Goal: Task Accomplishment & Management: Complete application form

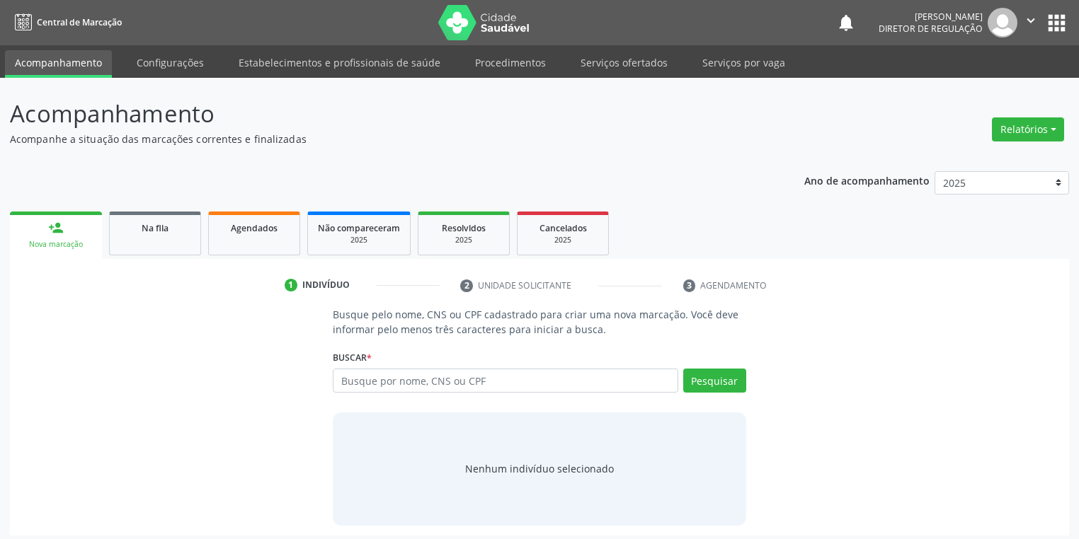
click at [374, 384] on input "text" at bounding box center [505, 381] width 345 height 24
type input "702400534004226"
click at [728, 377] on button "Pesquisar" at bounding box center [714, 381] width 63 height 24
click at [532, 469] on div "Nenhum indivíduo selecionado" at bounding box center [539, 468] width 149 height 15
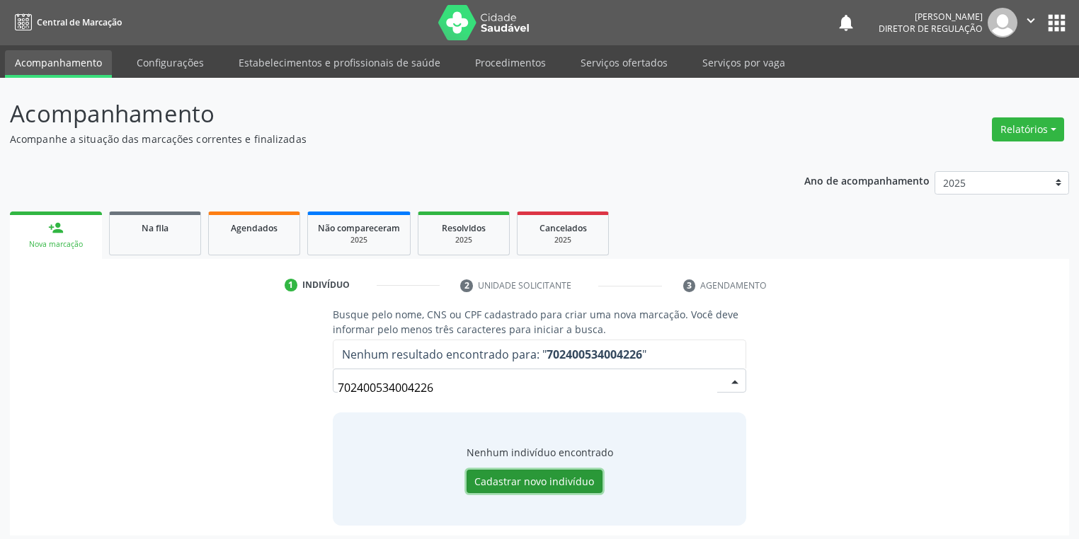
click at [519, 474] on button "Cadastrar novo indivíduo" at bounding box center [534, 482] width 136 height 24
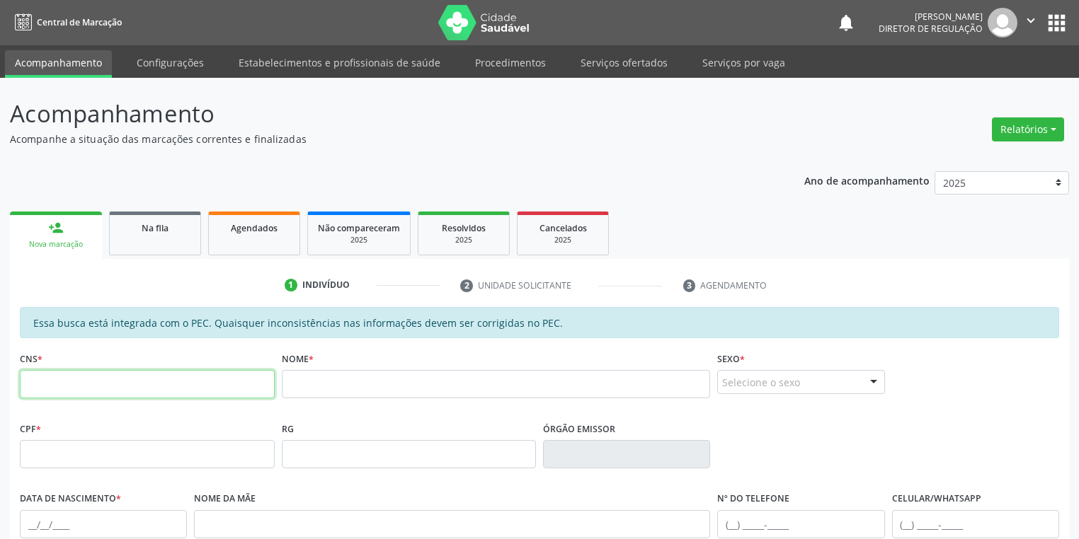
click at [82, 389] on input "text" at bounding box center [147, 384] width 255 height 28
click at [94, 385] on input "text" at bounding box center [147, 384] width 255 height 28
type input "702 4005 3400 4226"
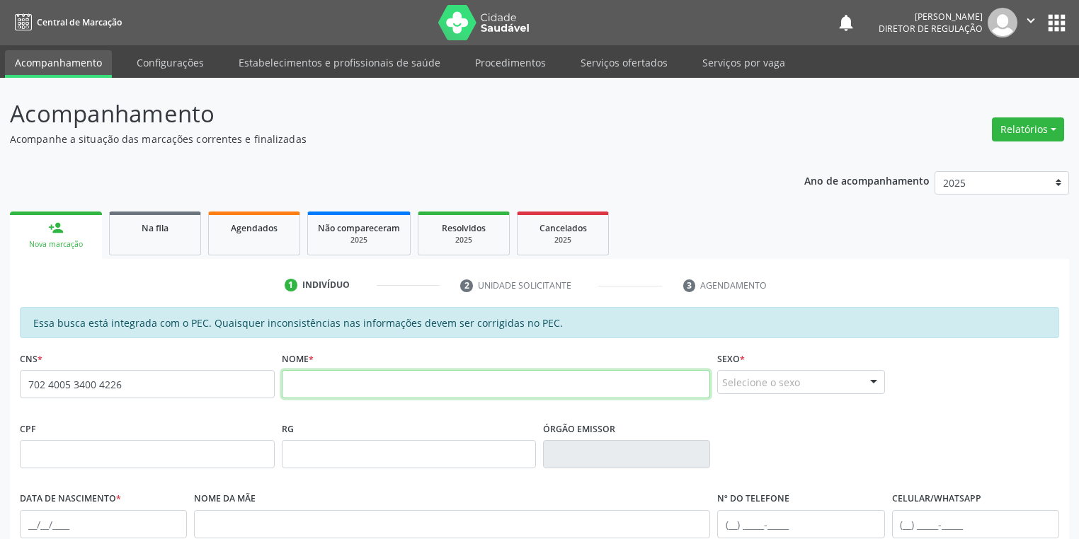
click at [332, 381] on input "text" at bounding box center [496, 384] width 429 height 28
type input "[PERSON_NAME]"
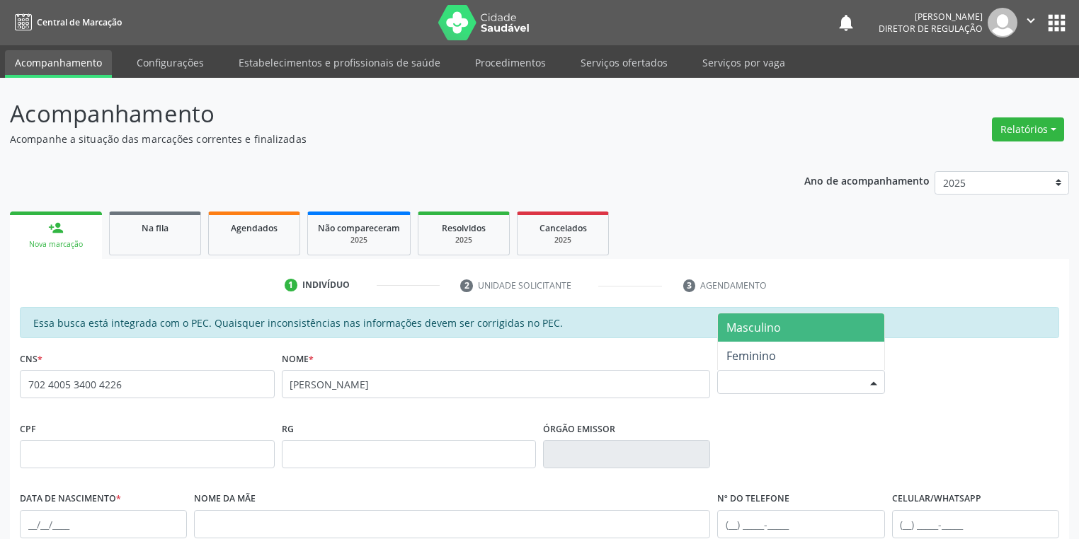
drag, startPoint x: 750, startPoint y: 388, endPoint x: 762, endPoint y: 398, distance: 15.6
click at [750, 388] on div "Selecione o sexo" at bounding box center [800, 382] width 167 height 24
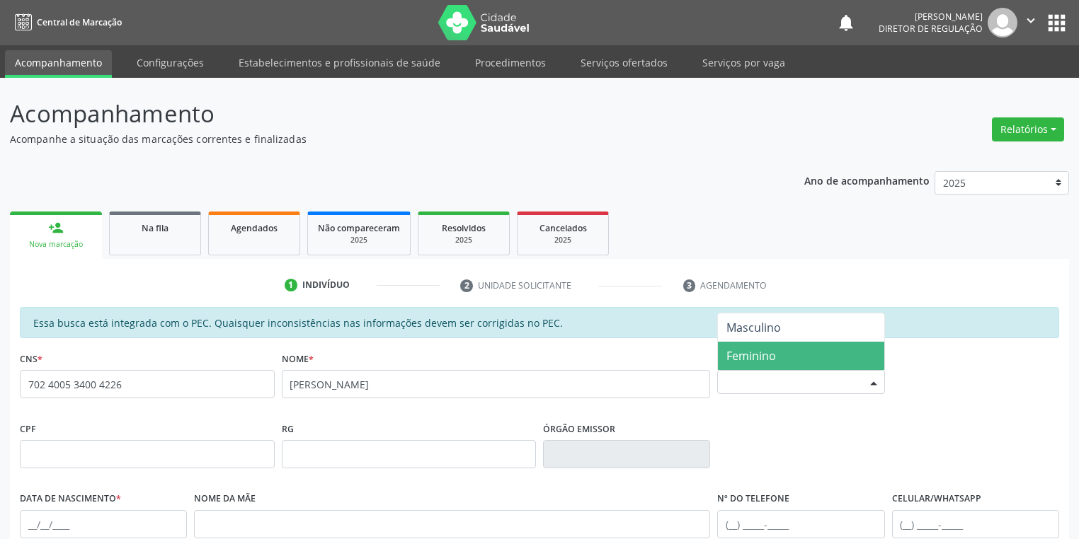
click at [762, 353] on span "Feminino" at bounding box center [751, 356] width 50 height 16
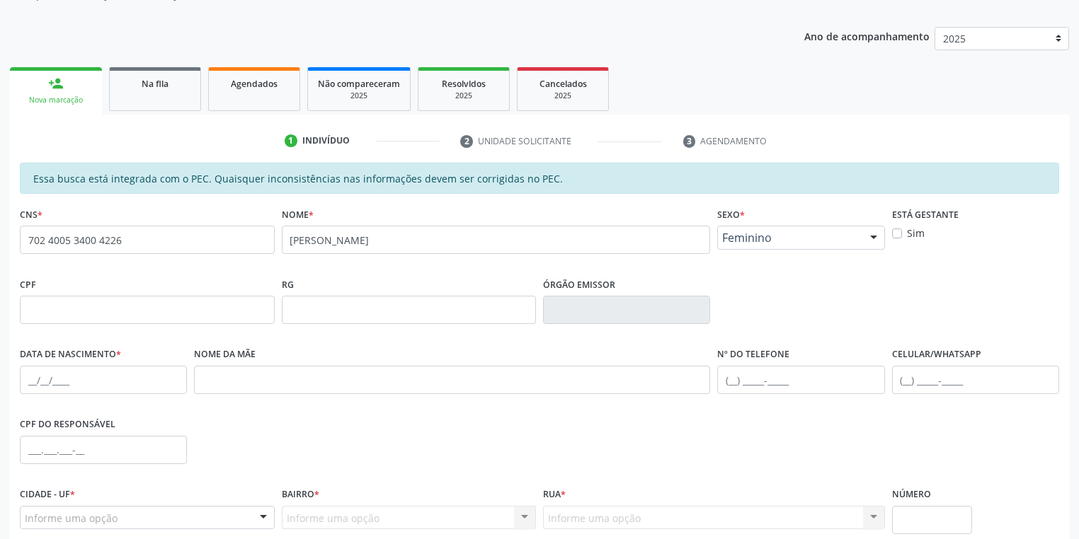
scroll to position [268, 0]
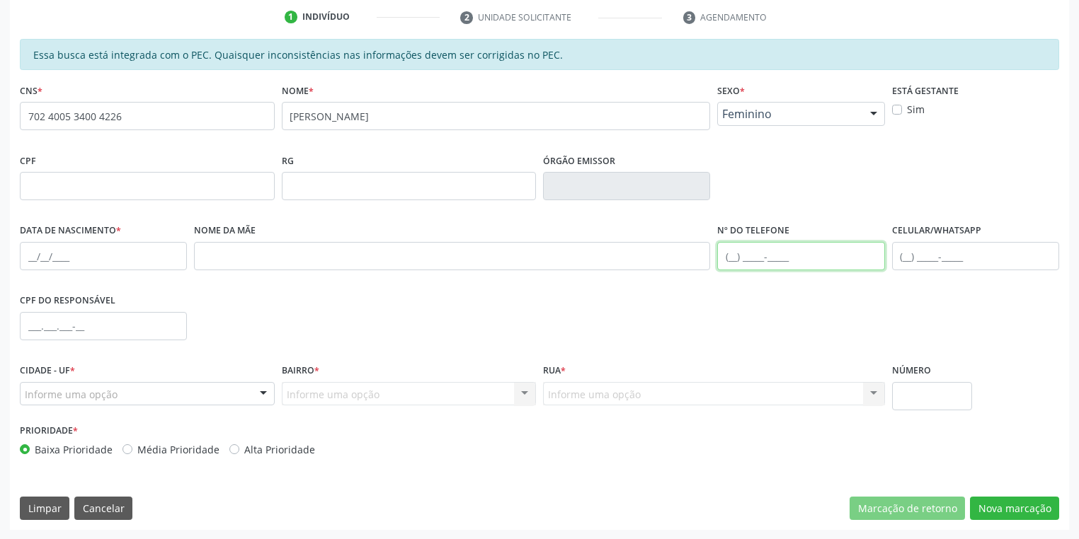
click at [740, 256] on input "text" at bounding box center [800, 256] width 167 height 28
type input "[PHONE_NUMBER]"
click at [27, 249] on input "text" at bounding box center [103, 256] width 167 height 28
type input "[DATE]"
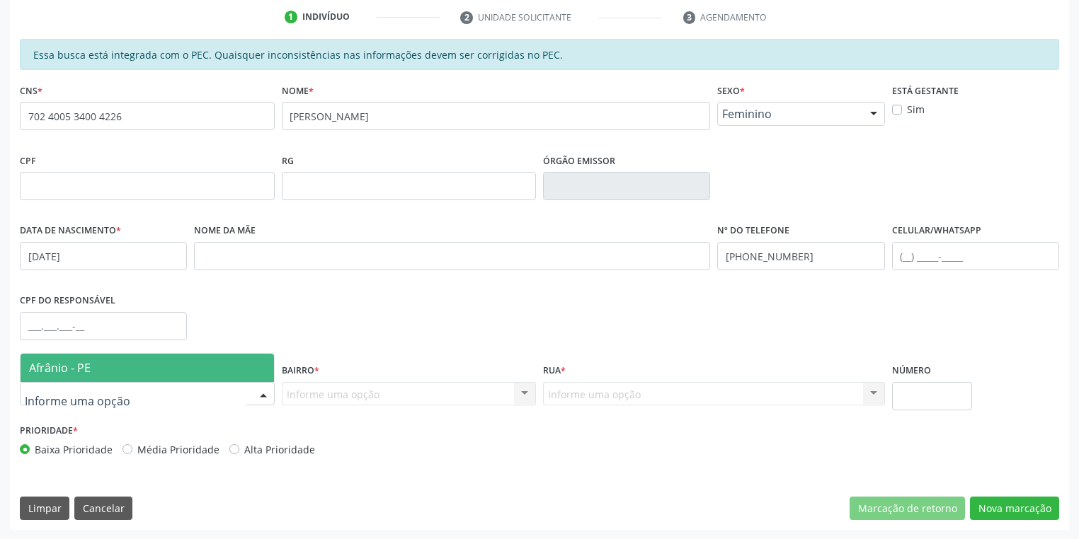
click at [89, 370] on span "Afrânio - PE" at bounding box center [60, 368] width 62 height 16
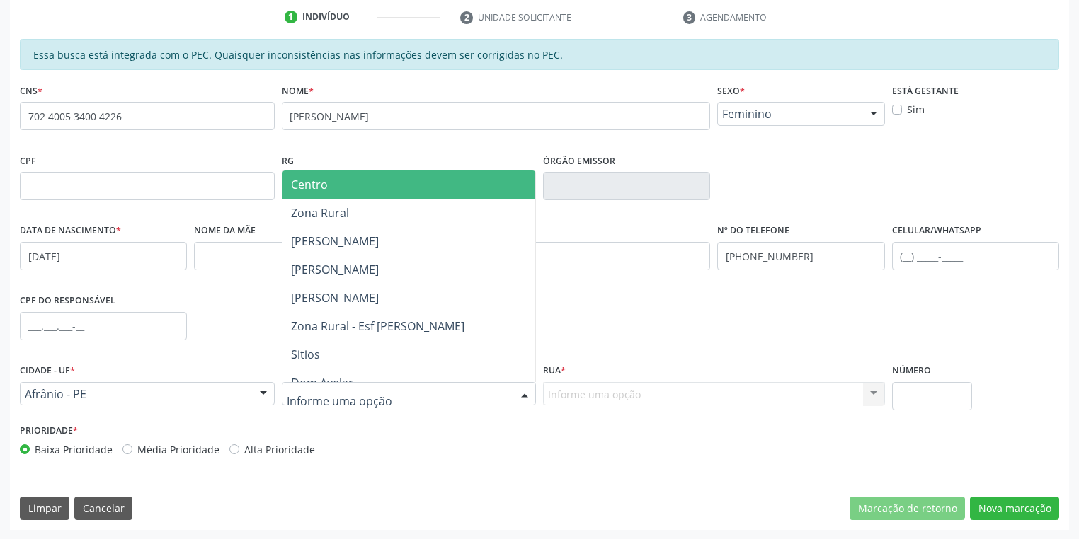
click at [290, 393] on input "text" at bounding box center [397, 401] width 221 height 28
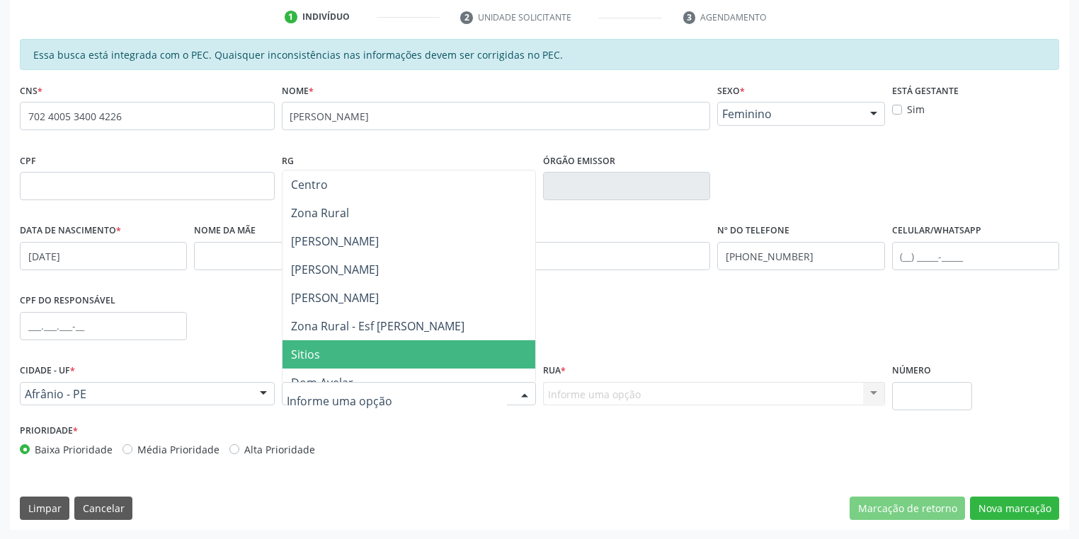
click at [317, 359] on span "Sitios" at bounding box center [305, 355] width 29 height 16
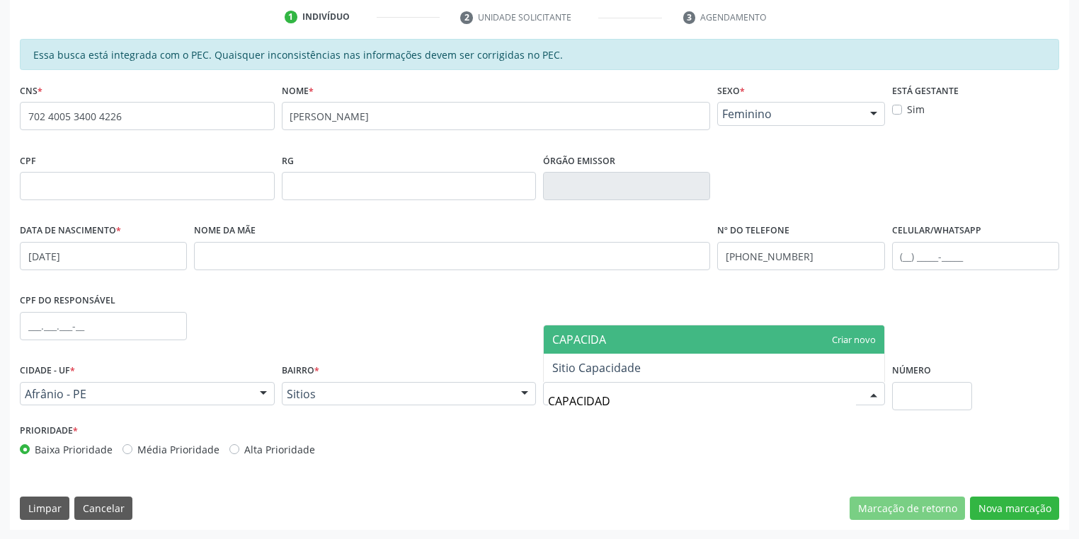
type input "CAPACIDADE"
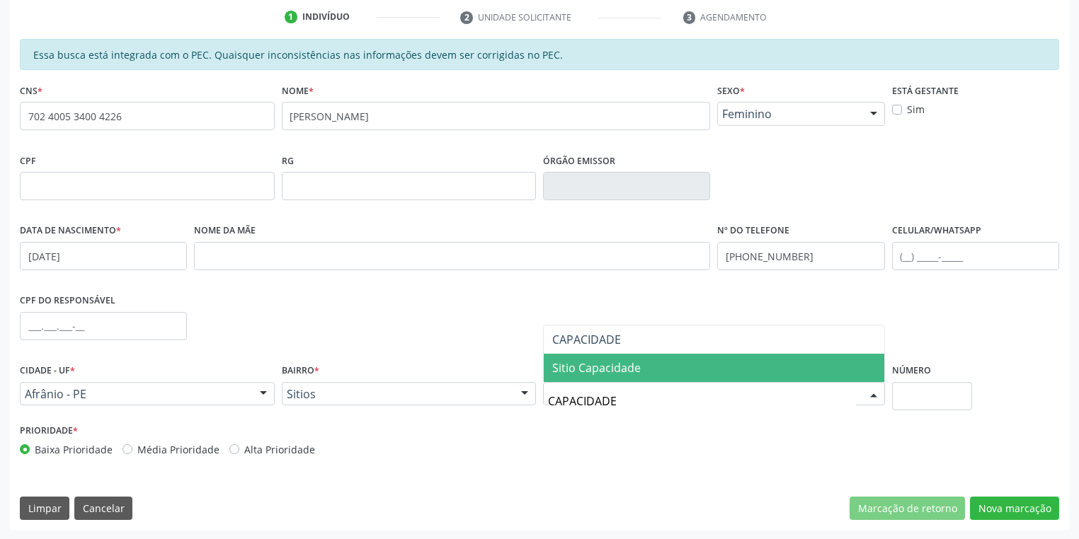
click at [609, 365] on span "Sitio Capacidade" at bounding box center [596, 368] width 88 height 16
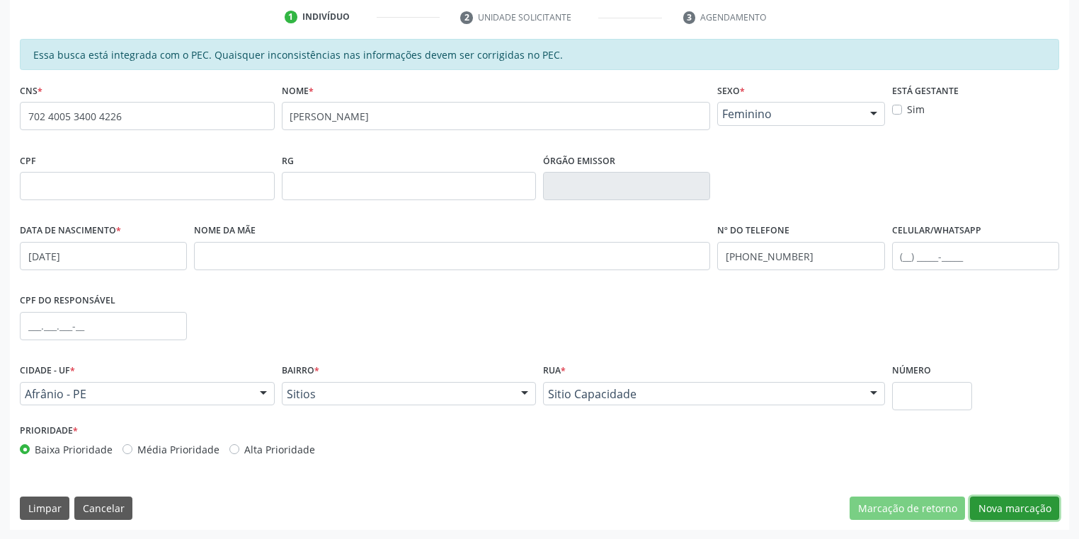
click at [1015, 504] on button "Nova marcação" at bounding box center [1014, 509] width 89 height 24
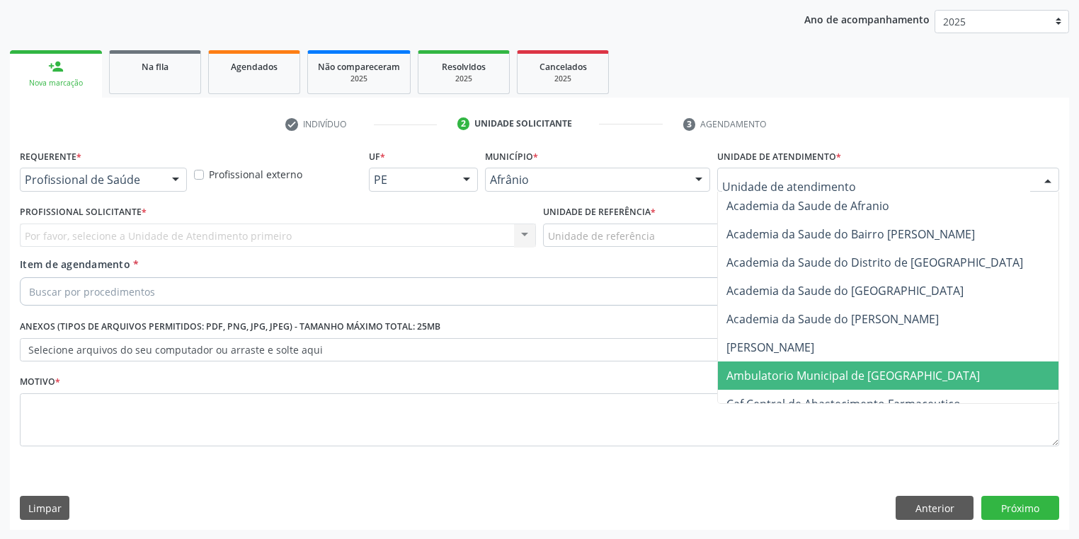
drag, startPoint x: 787, startPoint y: 376, endPoint x: 629, endPoint y: 285, distance: 183.0
click at [787, 374] on span "Ambulatorio Municipal de [GEOGRAPHIC_DATA]" at bounding box center [852, 376] width 253 height 16
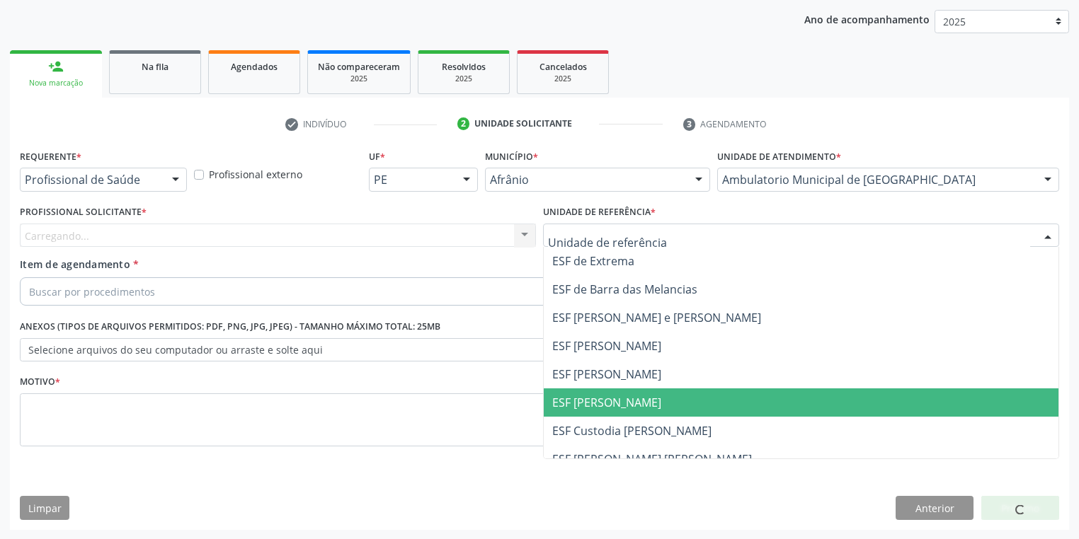
click at [612, 395] on span "ESF [PERSON_NAME]" at bounding box center [606, 403] width 109 height 16
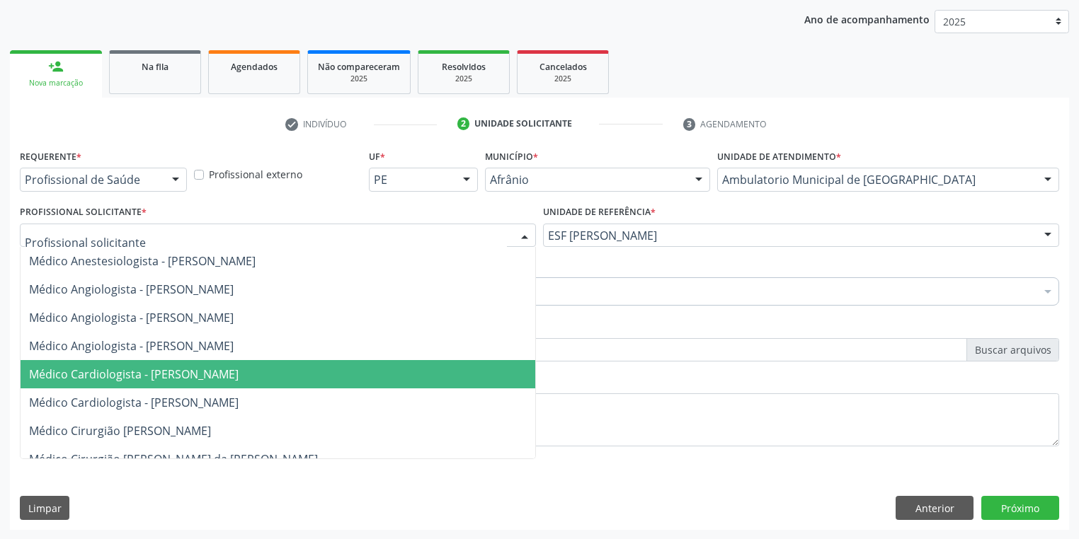
click at [132, 375] on span "Médico Cardiologista - [PERSON_NAME]" at bounding box center [134, 375] width 210 height 16
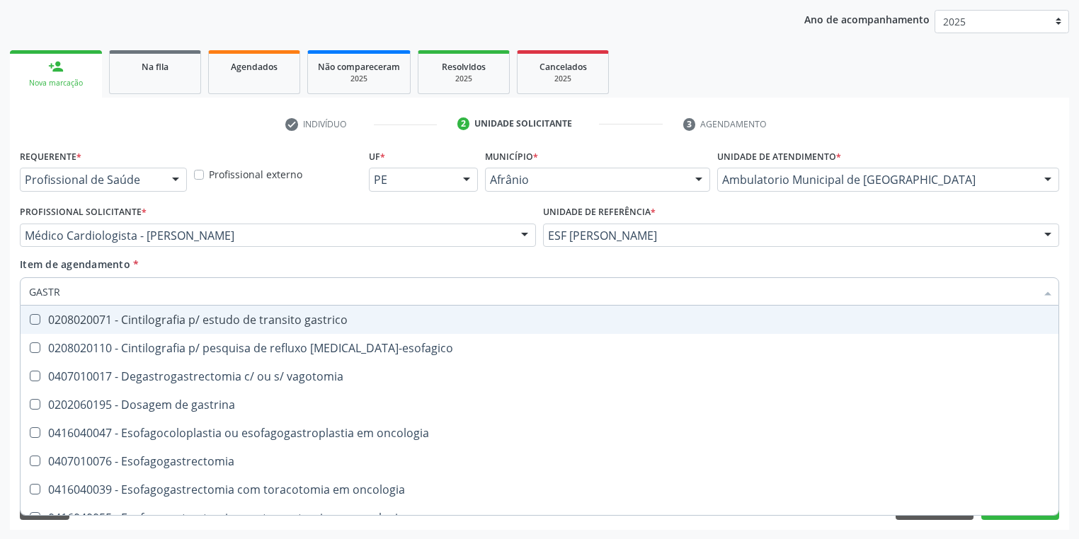
type input "[MEDICAL_DATA]"
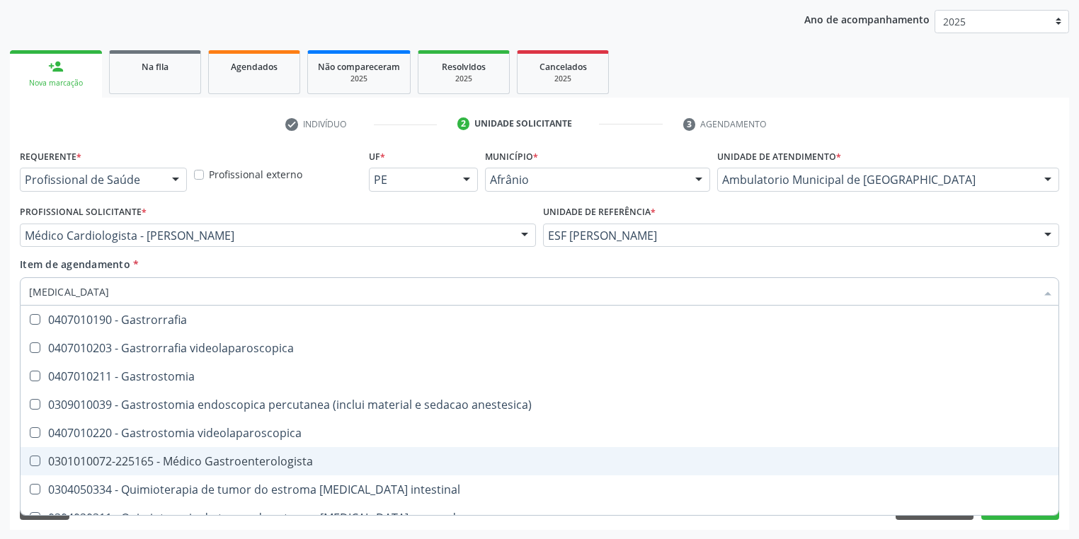
scroll to position [283, 0]
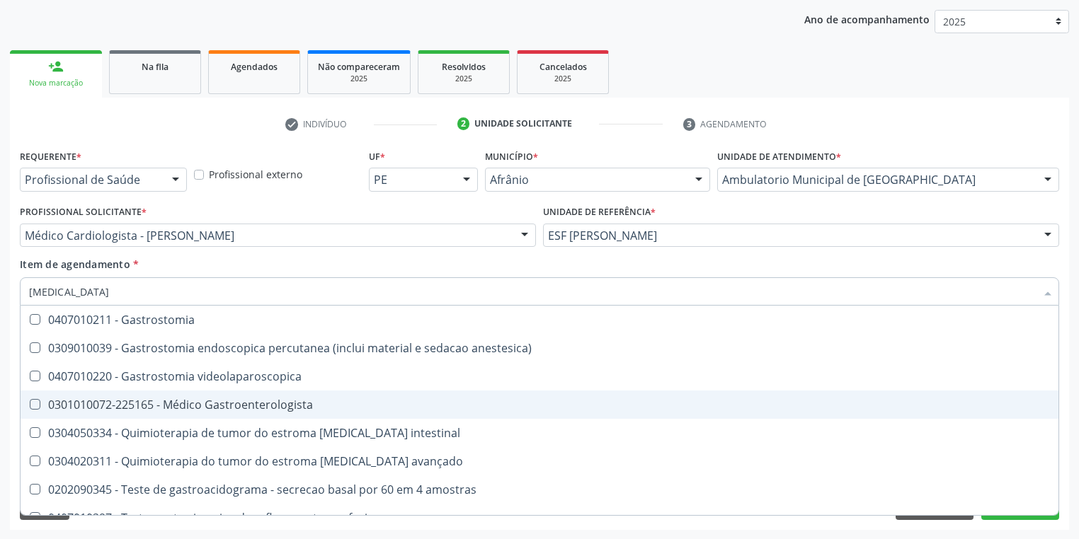
click at [190, 407] on div "0301010072-225165 - Médico Gastroenterologista" at bounding box center [539, 404] width 1021 height 11
checkbox Gastroenterologista "true"
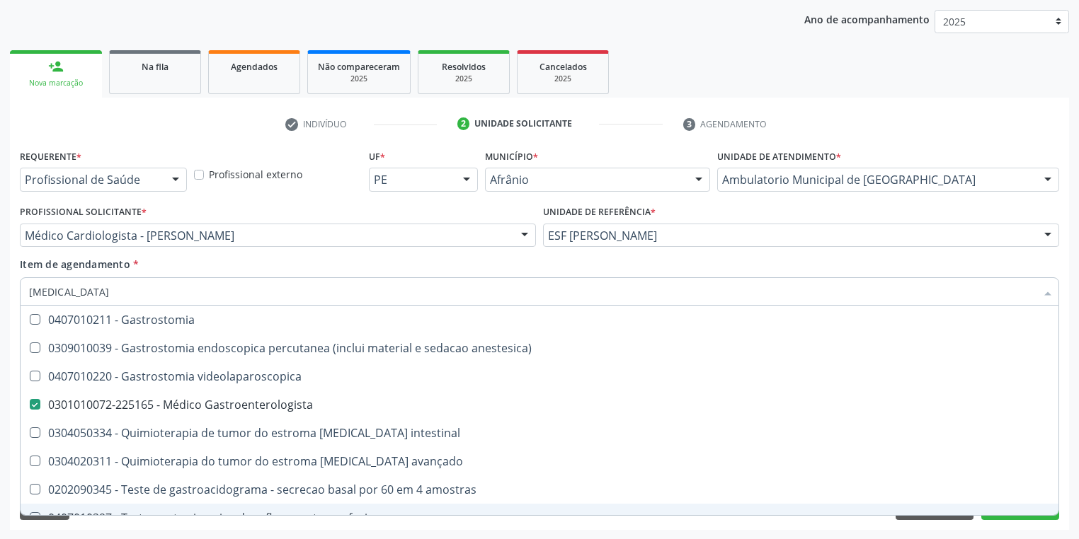
click at [71, 528] on div "Requerente * Profissional de Saúde Profissional de Saúde Paciente Nenhum result…" at bounding box center [539, 338] width 1059 height 384
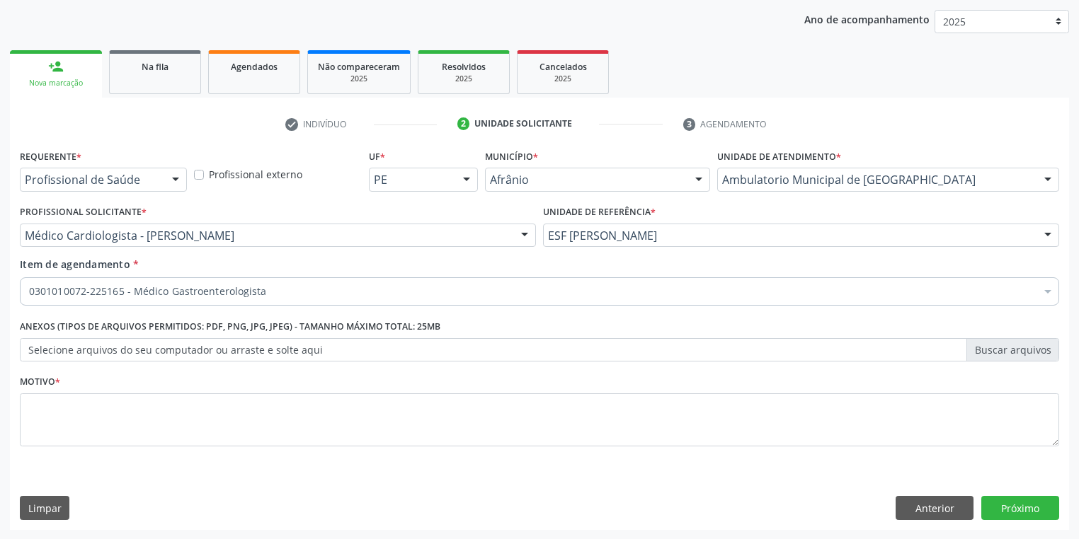
scroll to position [0, 0]
click at [44, 427] on textarea at bounding box center [539, 421] width 1039 height 54
type textarea "*"
click at [992, 507] on button "Próximo" at bounding box center [1020, 508] width 78 height 24
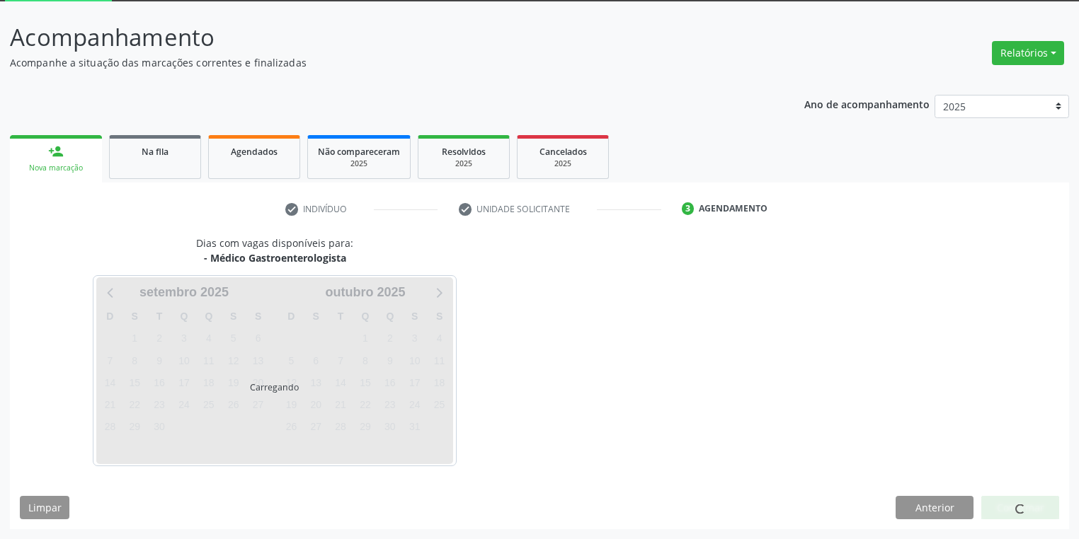
scroll to position [76, 0]
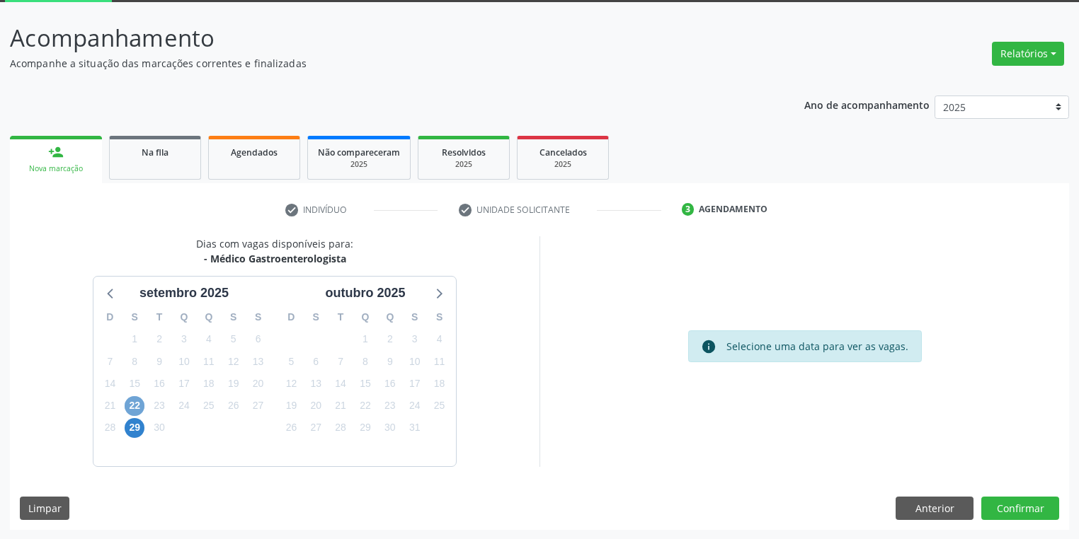
click at [134, 404] on span "22" at bounding box center [135, 406] width 20 height 20
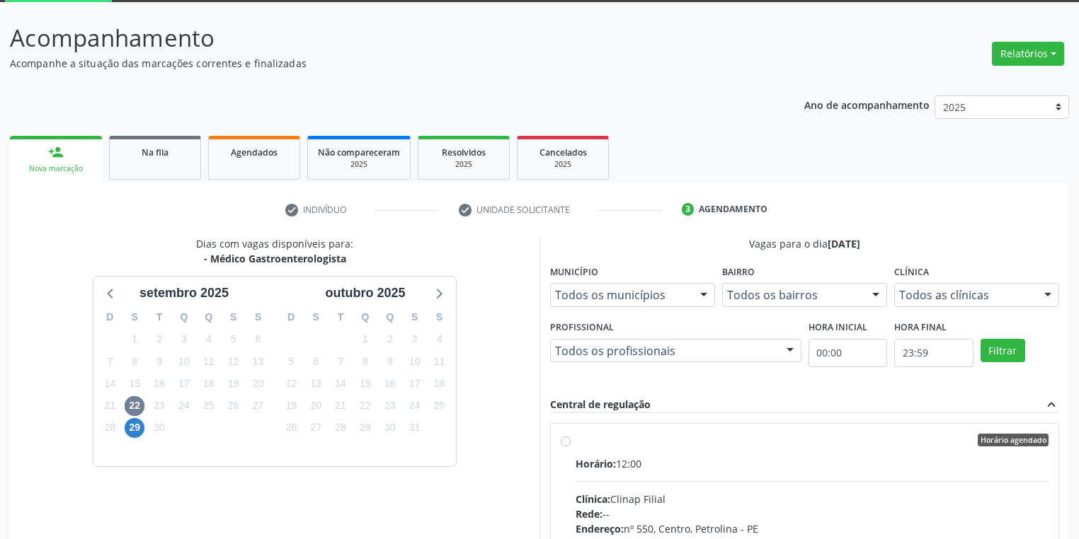
click at [570, 447] on input "Horário agendado Horário: 12:00 Clínica: Clinap Filial Rede: -- Endereço: [STRE…" at bounding box center [566, 440] width 10 height 13
radio input "true"
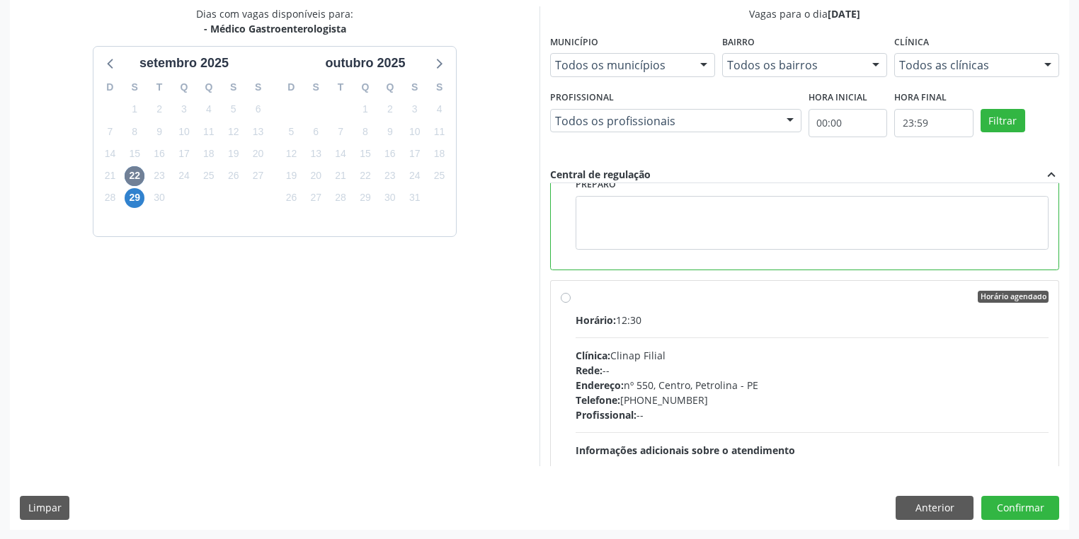
scroll to position [317, 0]
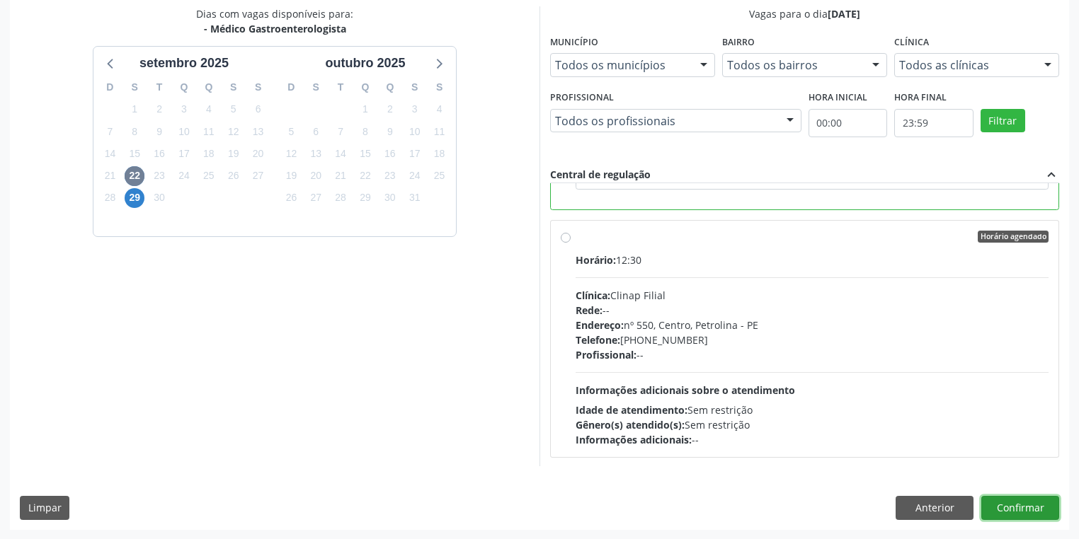
click at [1008, 507] on button "Confirmar" at bounding box center [1020, 508] width 78 height 24
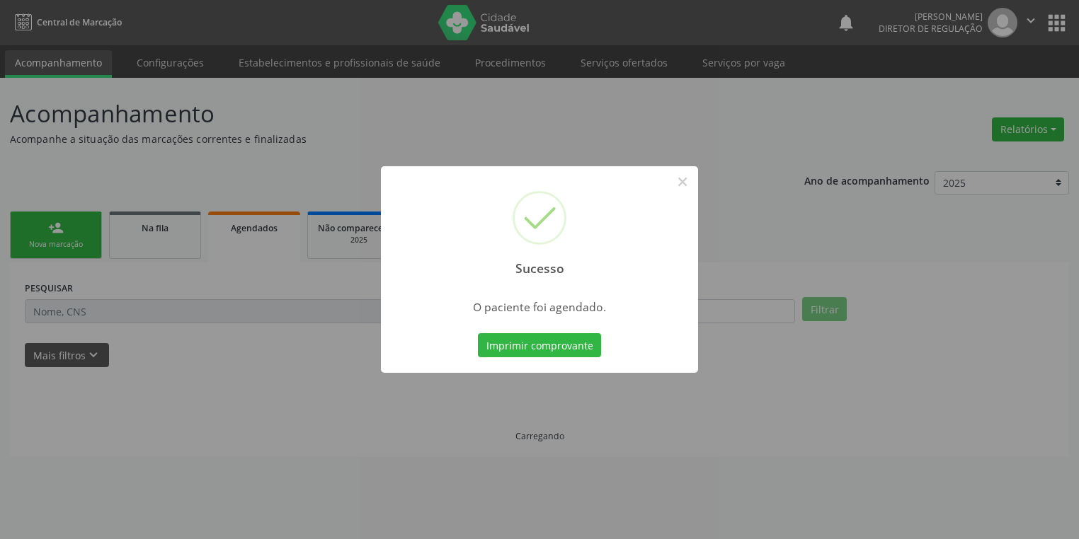
scroll to position [0, 0]
click at [560, 348] on button "Imprimir comprovante" at bounding box center [543, 345] width 123 height 24
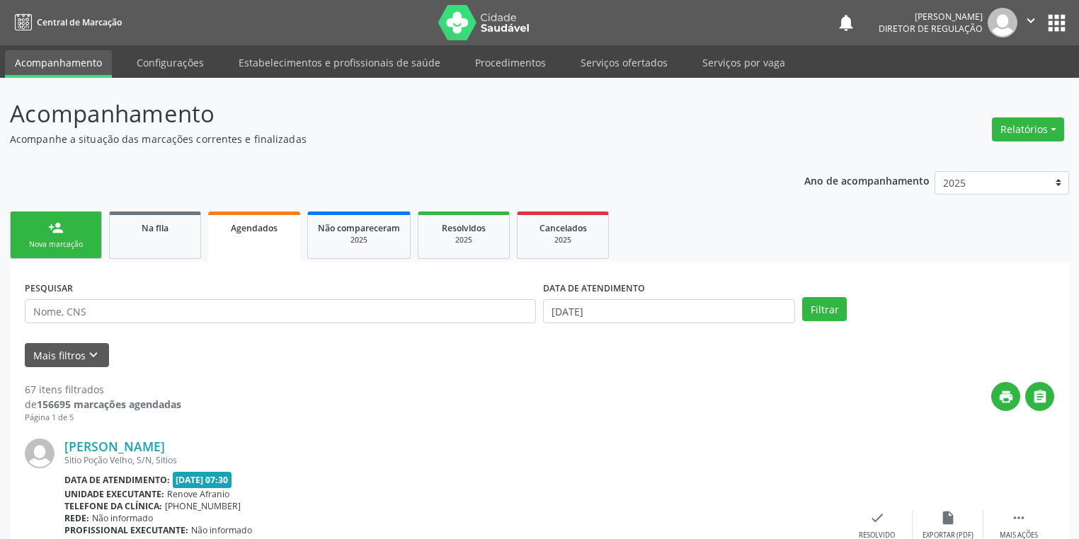
click at [84, 226] on link "person_add Nova marcação" at bounding box center [56, 235] width 92 height 47
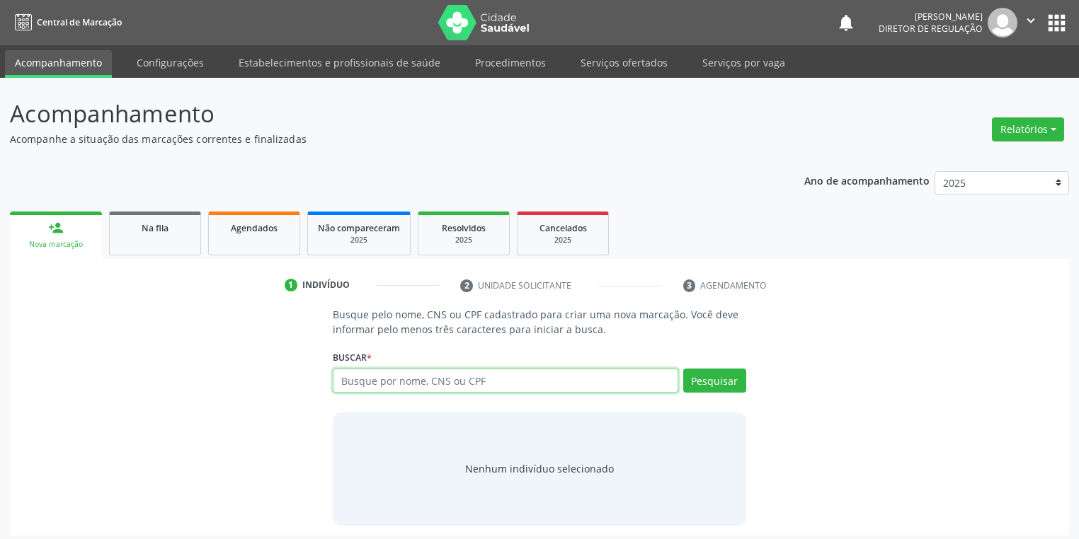
click at [374, 377] on input "text" at bounding box center [505, 381] width 345 height 24
type input "700108971144312"
click at [723, 382] on button "Pesquisar" at bounding box center [714, 381] width 63 height 24
click at [541, 466] on div "Nenhum indivíduo selecionado" at bounding box center [539, 468] width 149 height 15
click at [533, 470] on div "Nenhum indivíduo selecionado" at bounding box center [539, 468] width 149 height 15
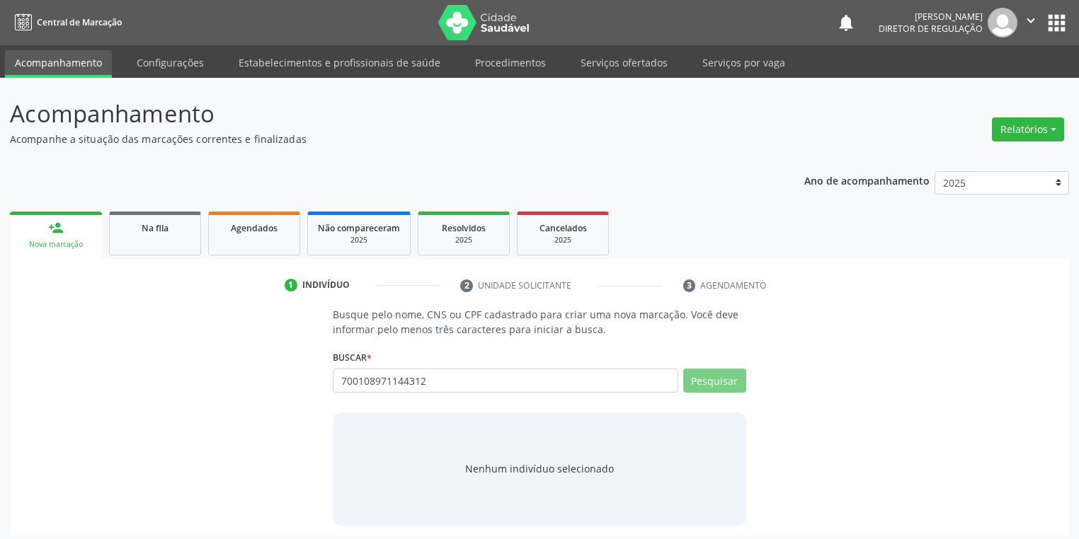
click at [533, 470] on div "Nenhum indivíduo selecionado" at bounding box center [539, 468] width 149 height 15
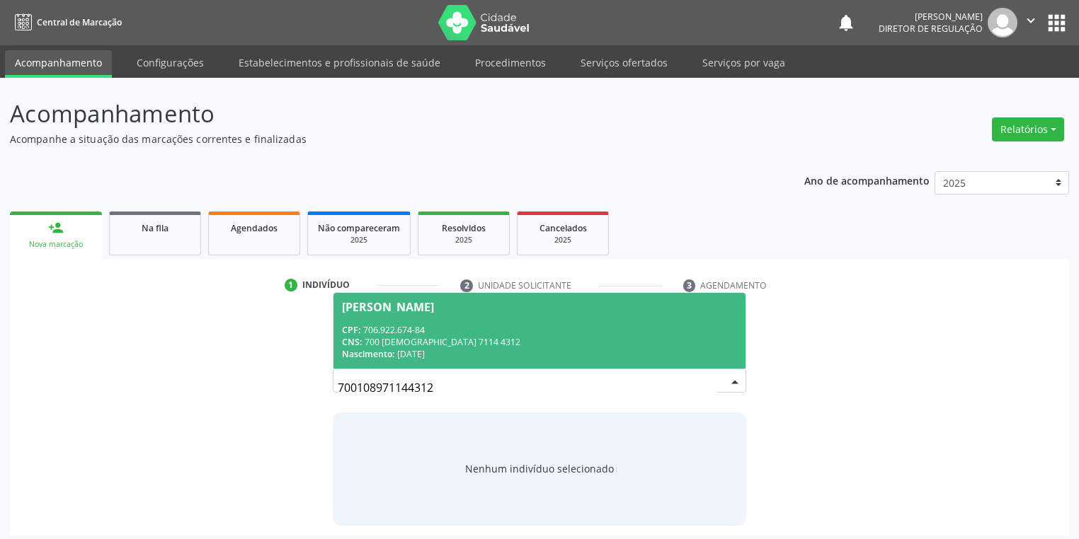
click at [457, 344] on div "CNS: 700 1089 7114 4312" at bounding box center [539, 342] width 395 height 12
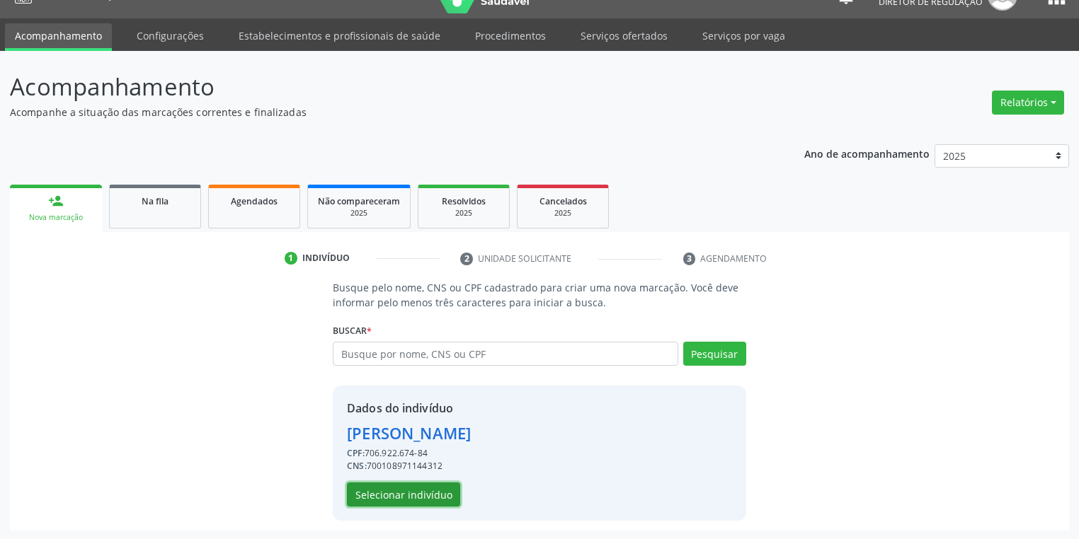
click at [400, 492] on button "Selecionar indivíduo" at bounding box center [403, 495] width 113 height 24
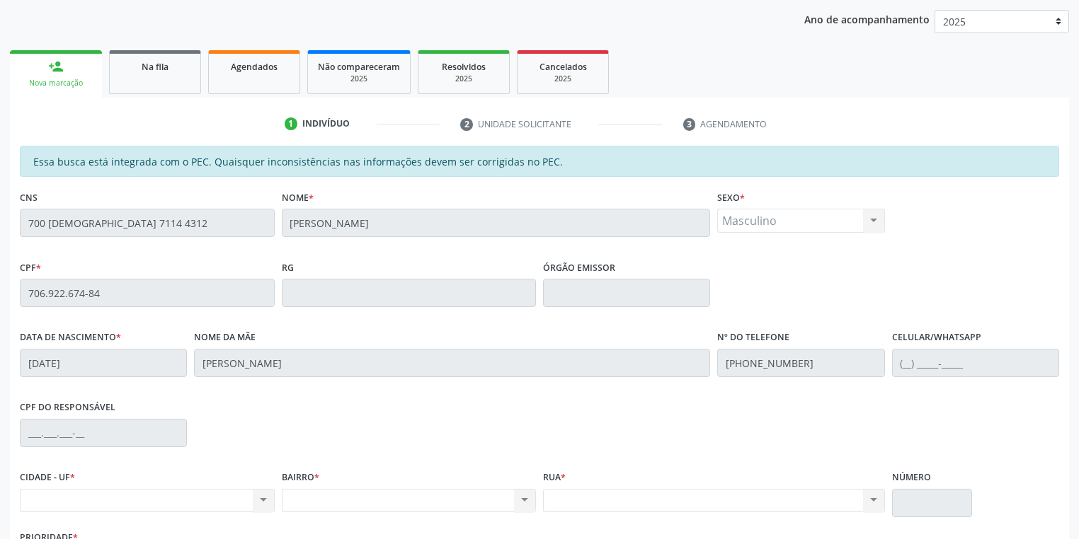
scroll to position [268, 0]
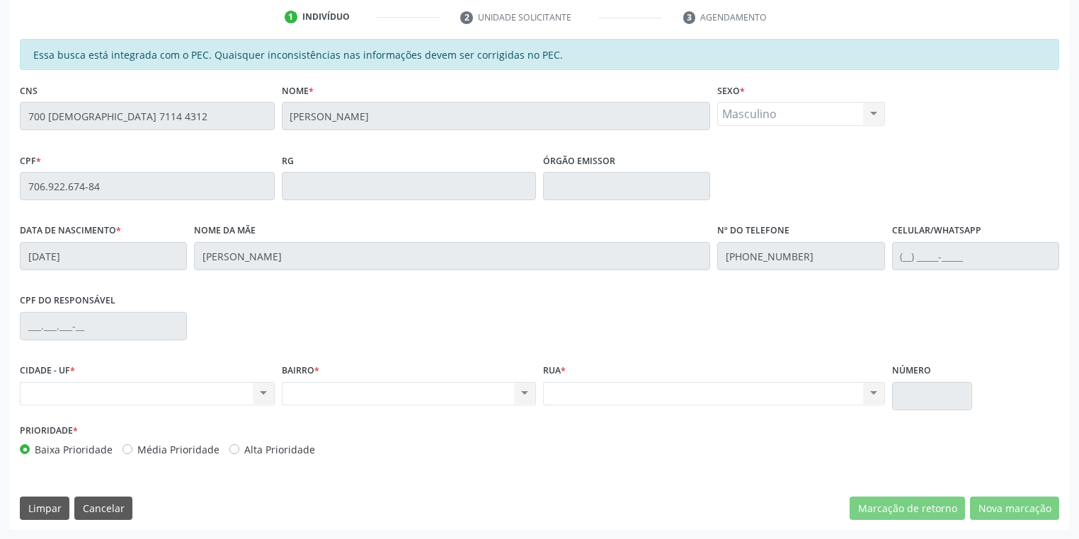
click at [0, 124] on div "Acompanhamento Acompanhe a situação das marcações correntes e finalizadas Relat…" at bounding box center [539, 175] width 1079 height 730
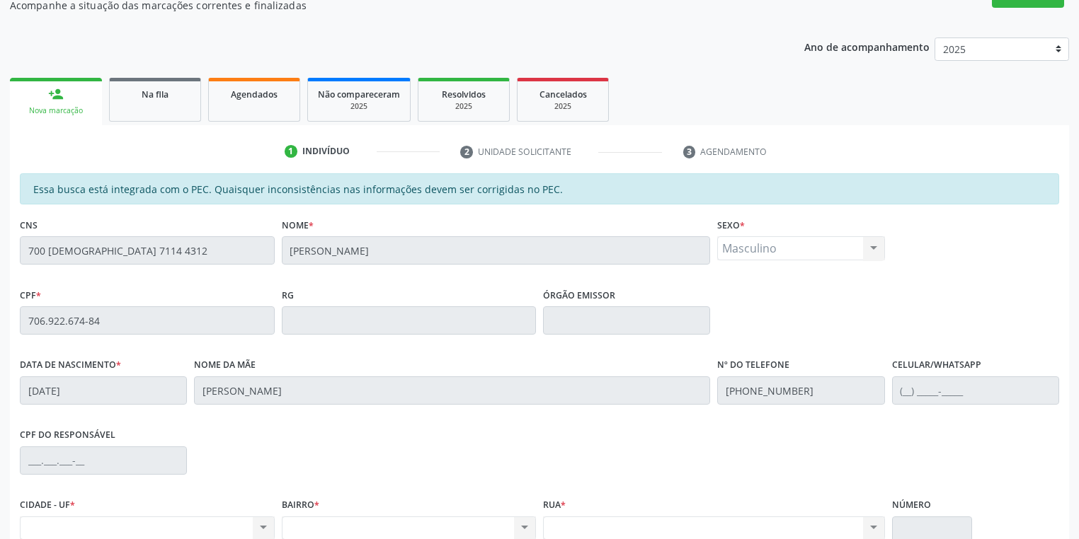
scroll to position [0, 0]
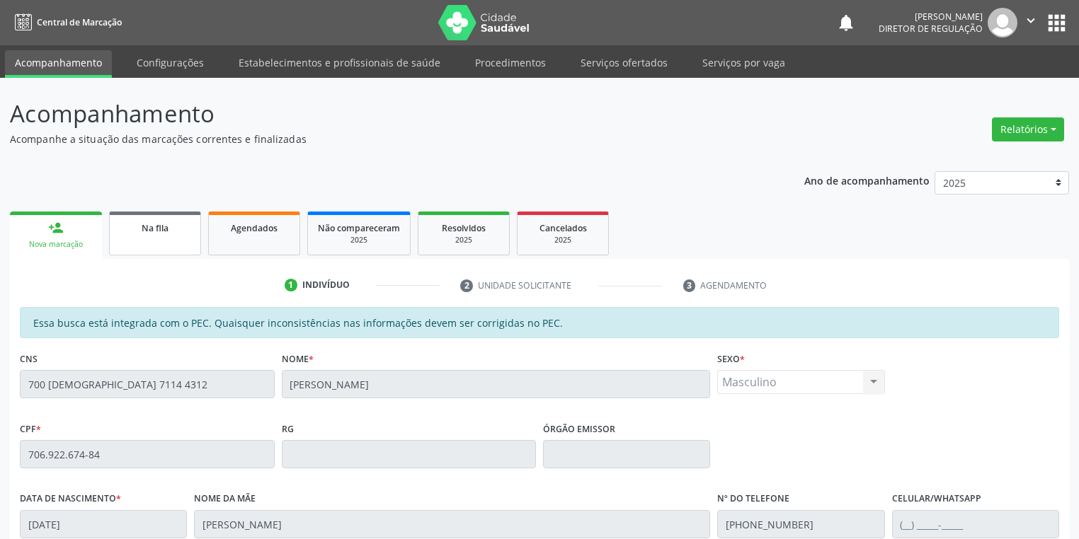
click at [149, 238] on link "Na fila" at bounding box center [155, 234] width 92 height 44
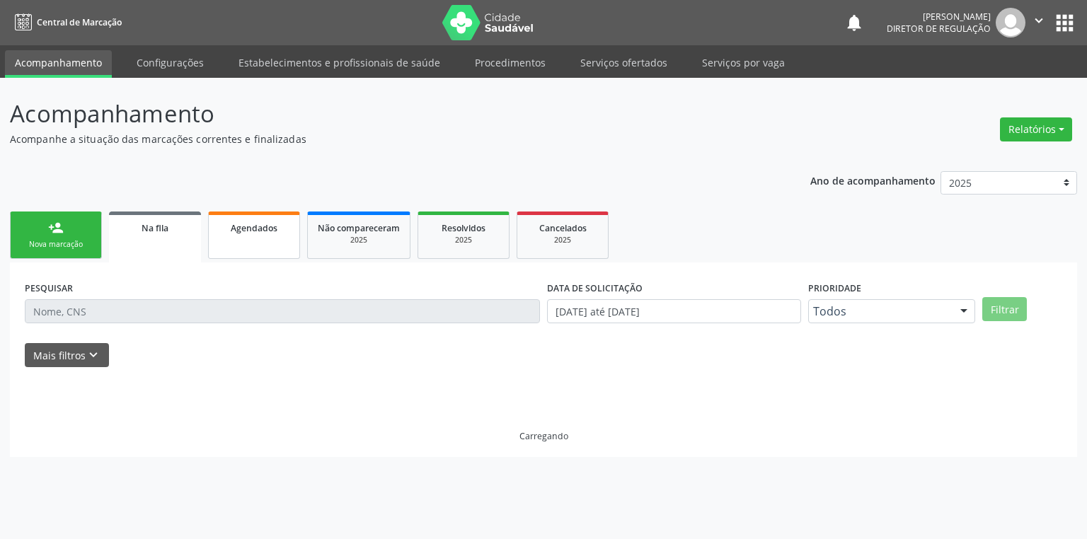
click at [235, 229] on span "Agendados" at bounding box center [254, 228] width 47 height 12
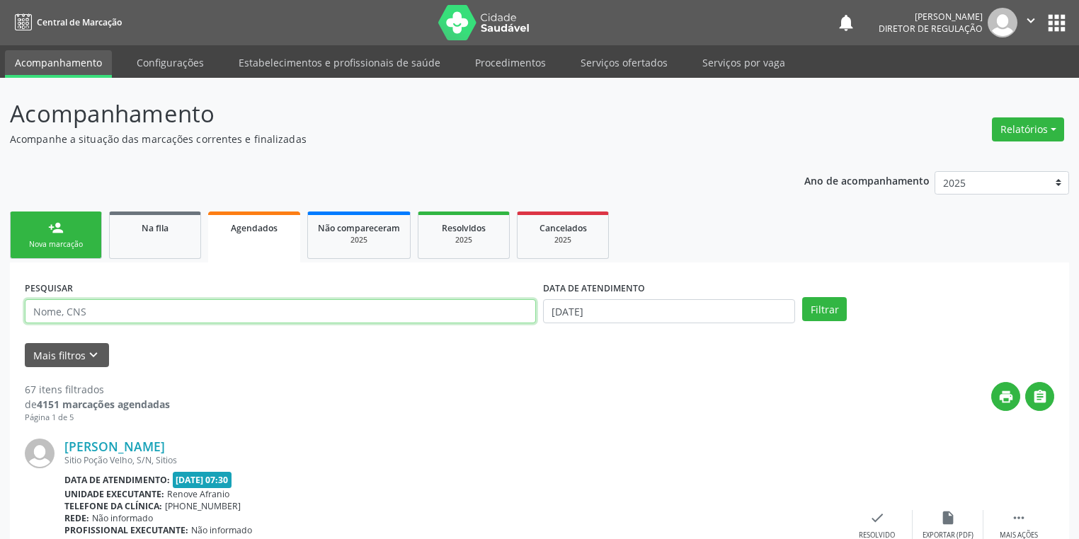
click at [107, 315] on input "text" at bounding box center [280, 311] width 511 height 24
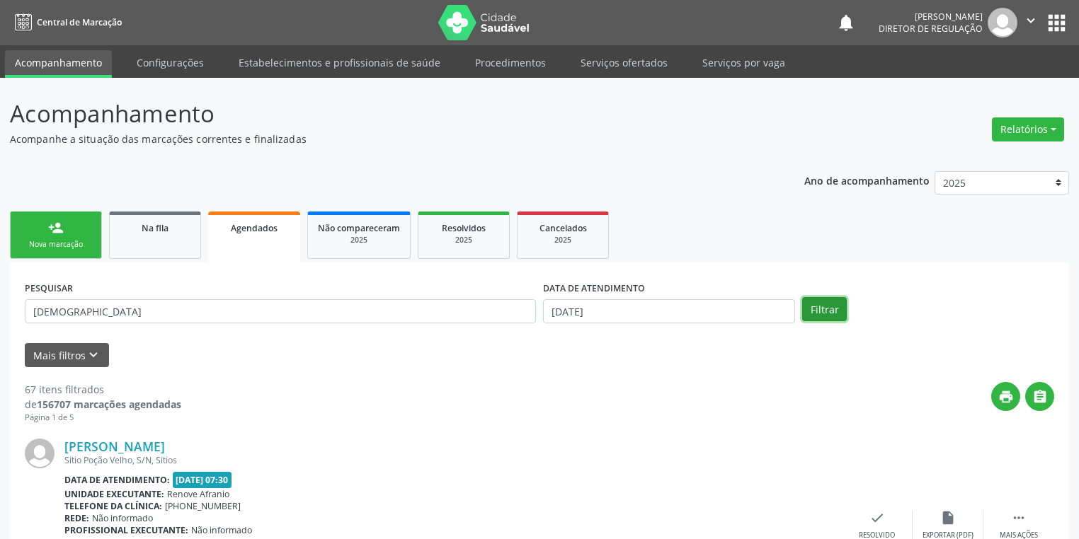
click at [813, 304] on button "Filtrar" at bounding box center [824, 309] width 45 height 24
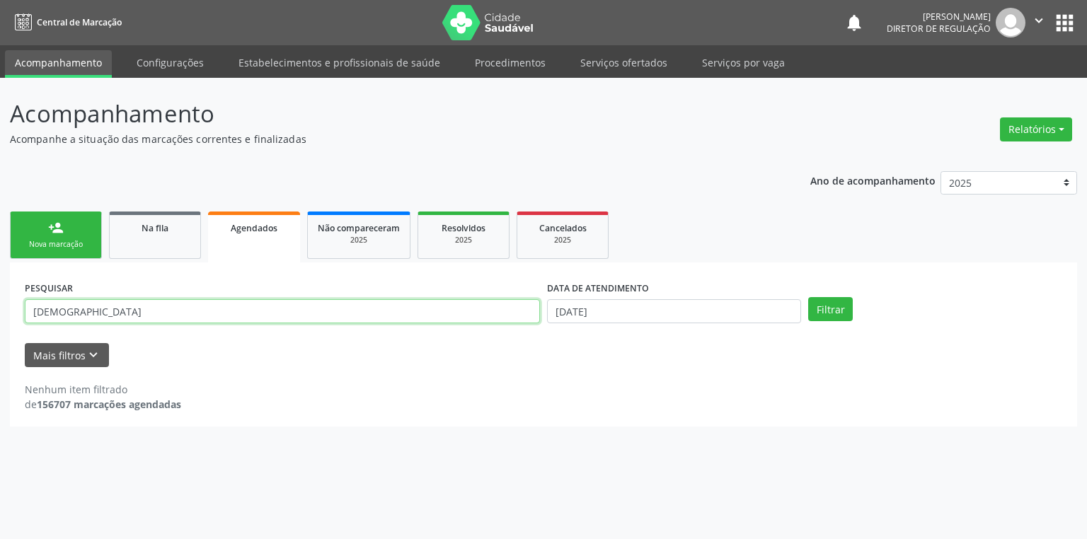
click at [85, 311] on input "[DEMOGRAPHIC_DATA]" at bounding box center [282, 311] width 515 height 24
type input "c"
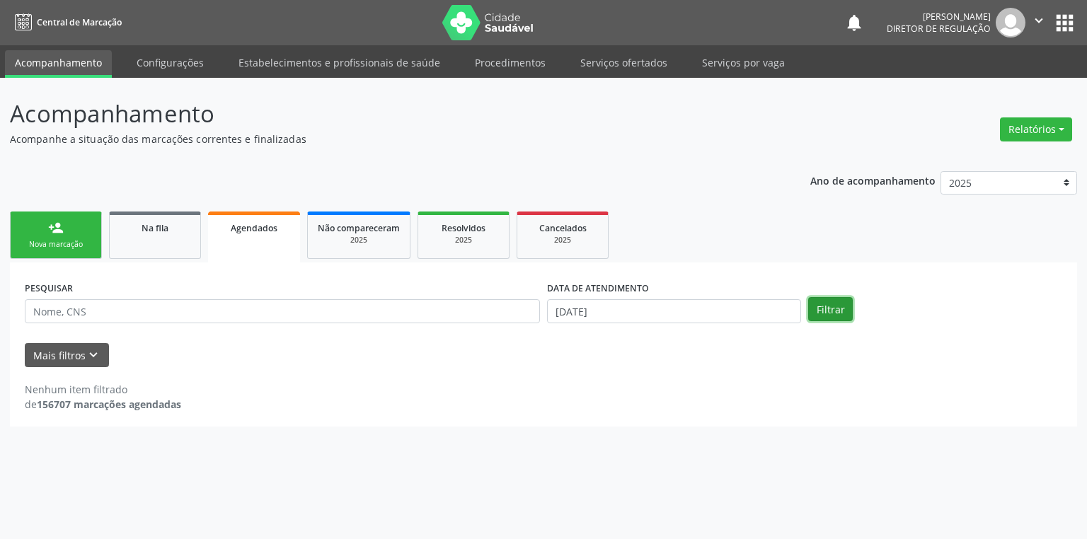
click at [822, 312] on button "Filtrar" at bounding box center [830, 309] width 45 height 24
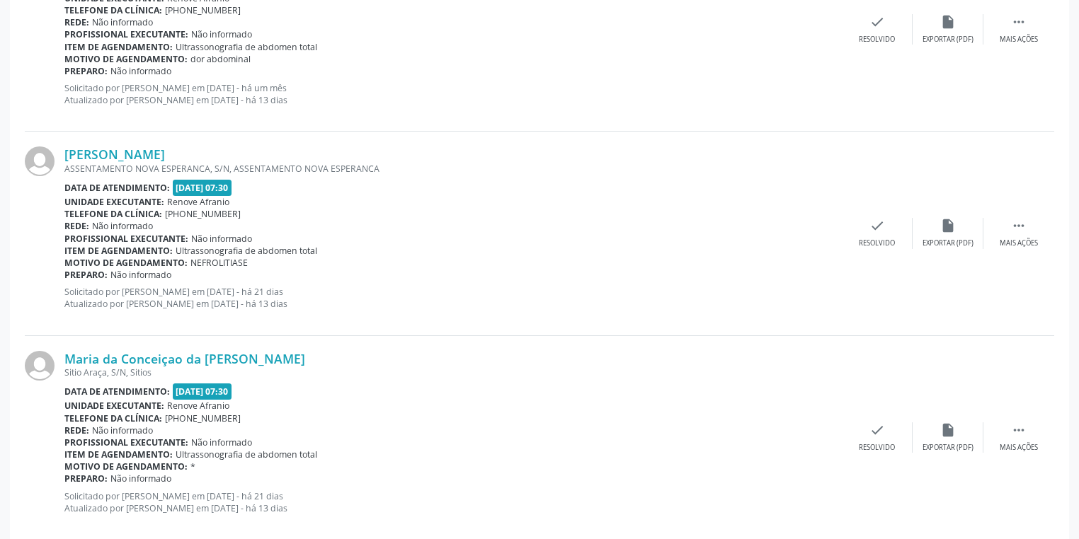
scroll to position [3005, 0]
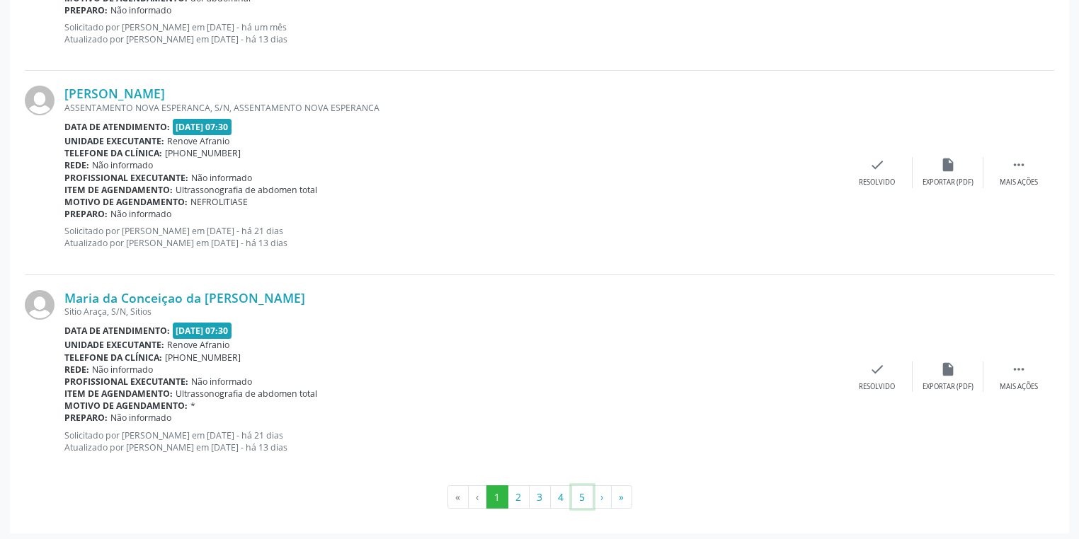
click at [580, 493] on button "5" at bounding box center [582, 498] width 22 height 24
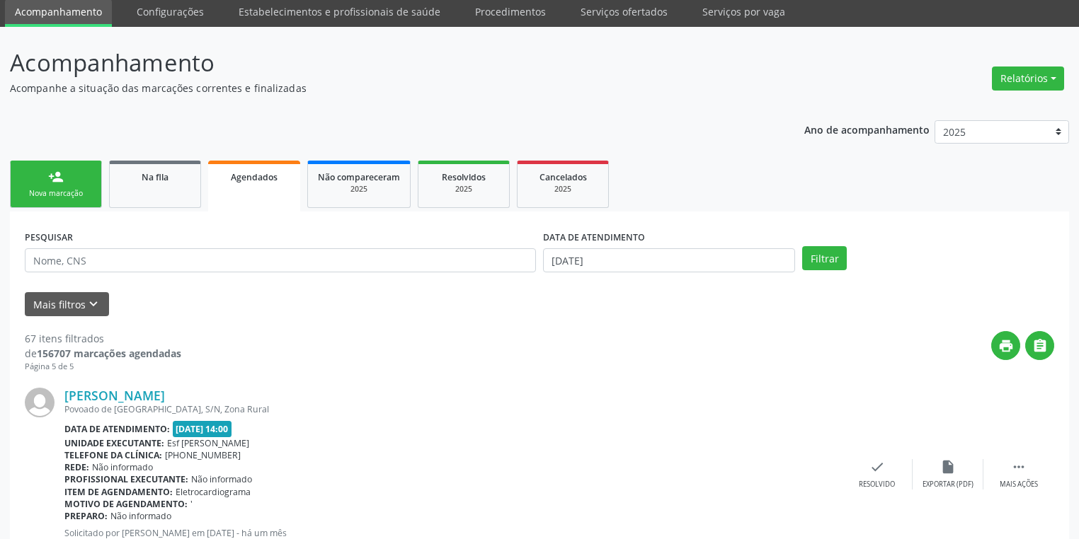
scroll to position [0, 0]
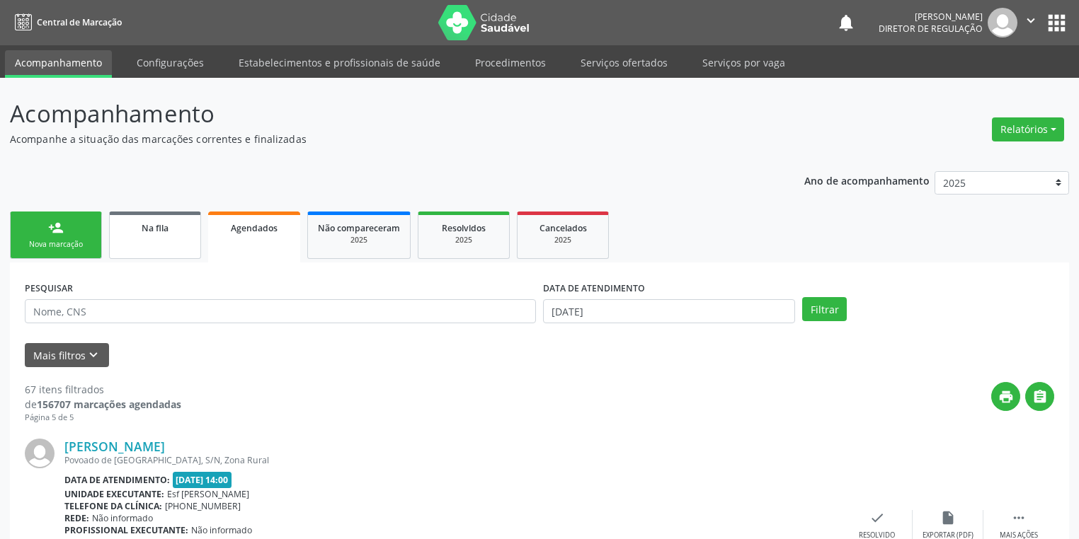
click at [147, 228] on span "Na fila" at bounding box center [155, 228] width 27 height 12
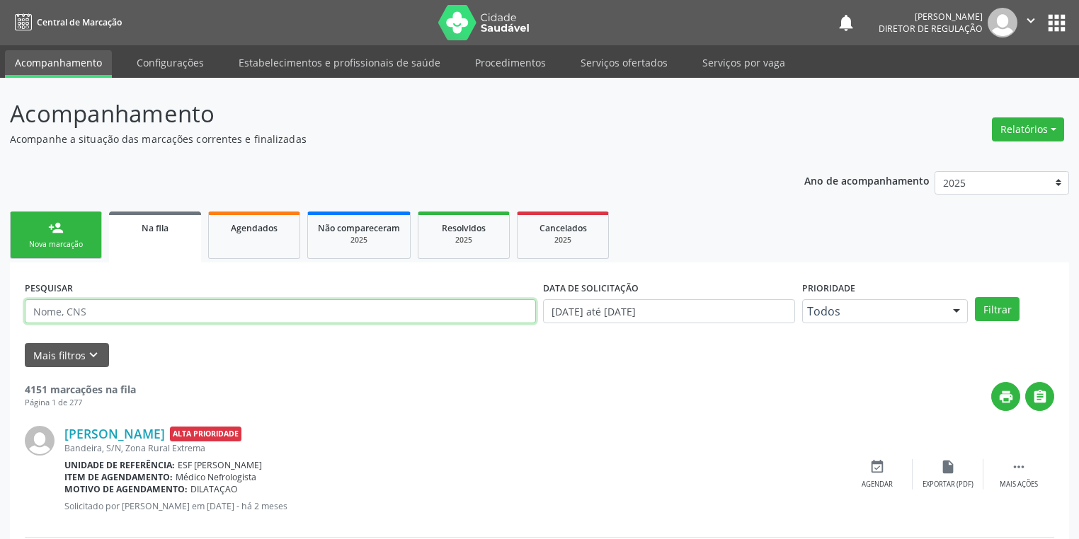
click at [93, 317] on input "text" at bounding box center [280, 311] width 511 height 24
type input "708403234223161"
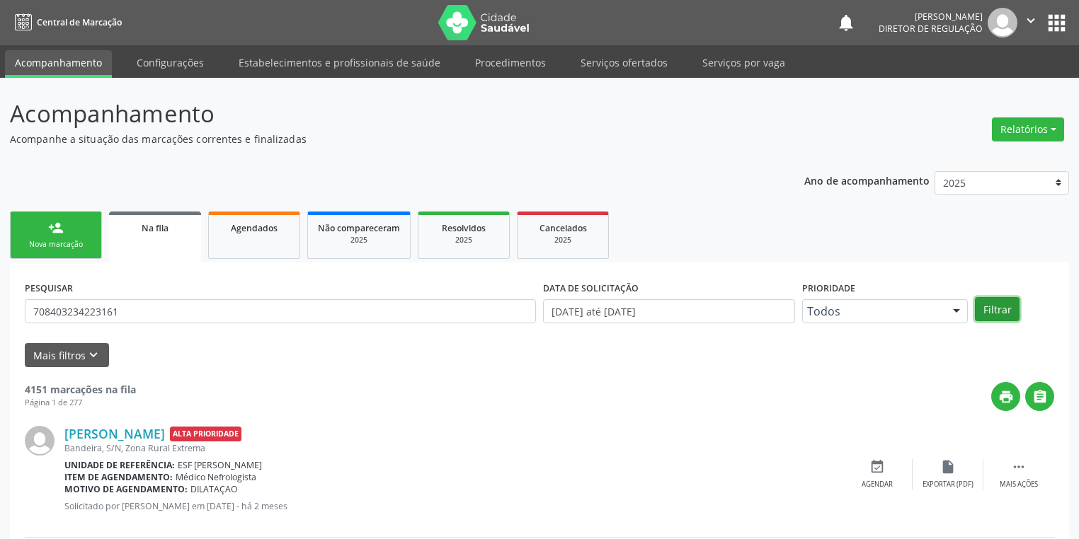
click at [1002, 304] on button "Filtrar" at bounding box center [997, 309] width 45 height 24
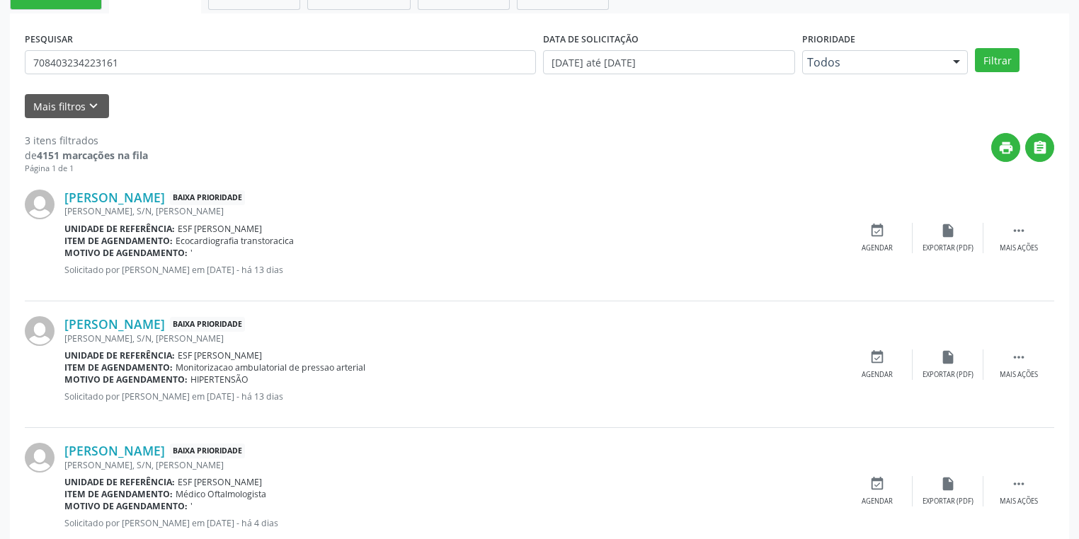
scroll to position [231, 0]
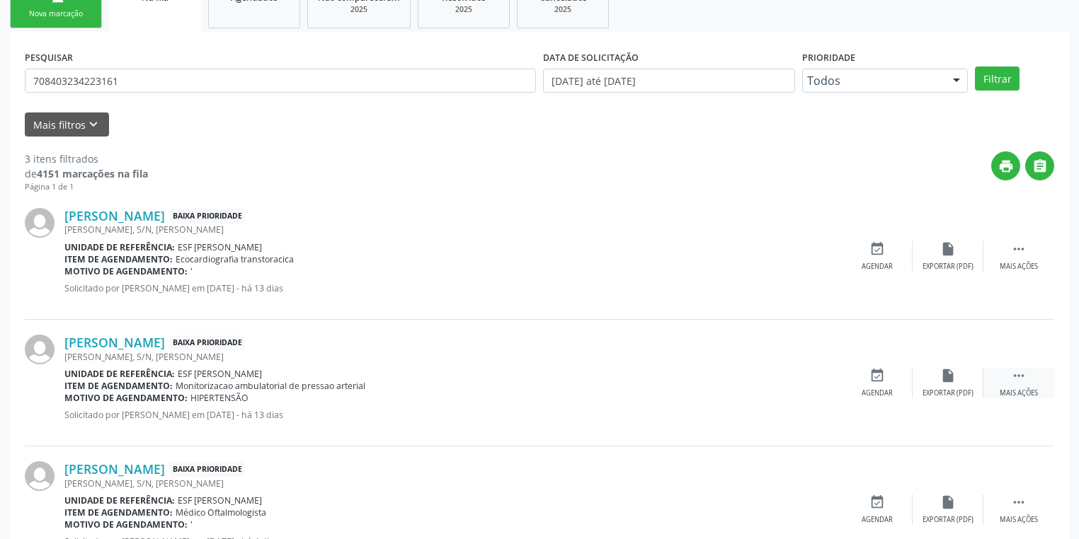
click at [1019, 376] on icon "" at bounding box center [1019, 376] width 16 height 16
click at [679, 391] on div "event_available Agendar" at bounding box center [664, 383] width 71 height 30
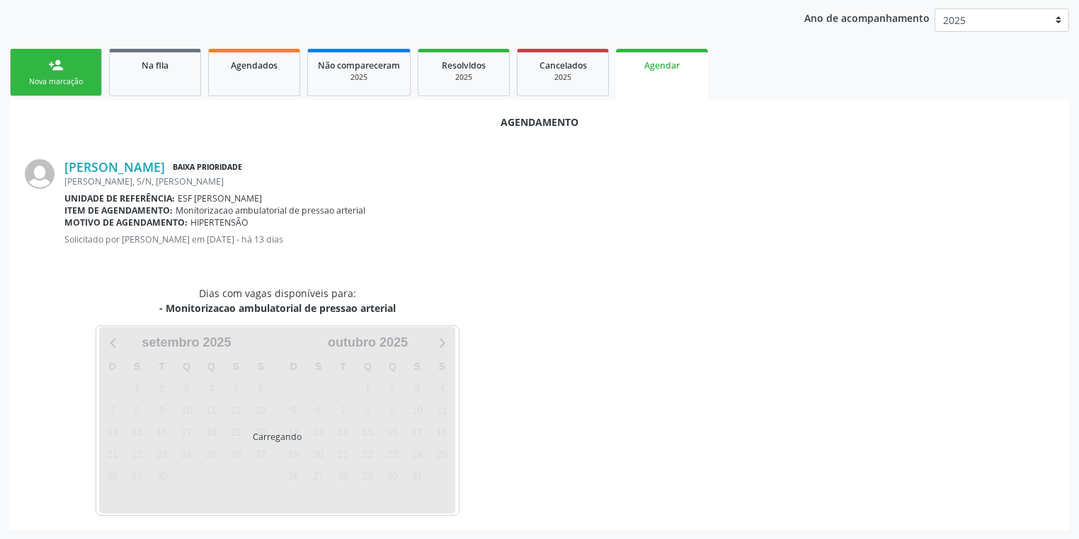
scroll to position [196, 0]
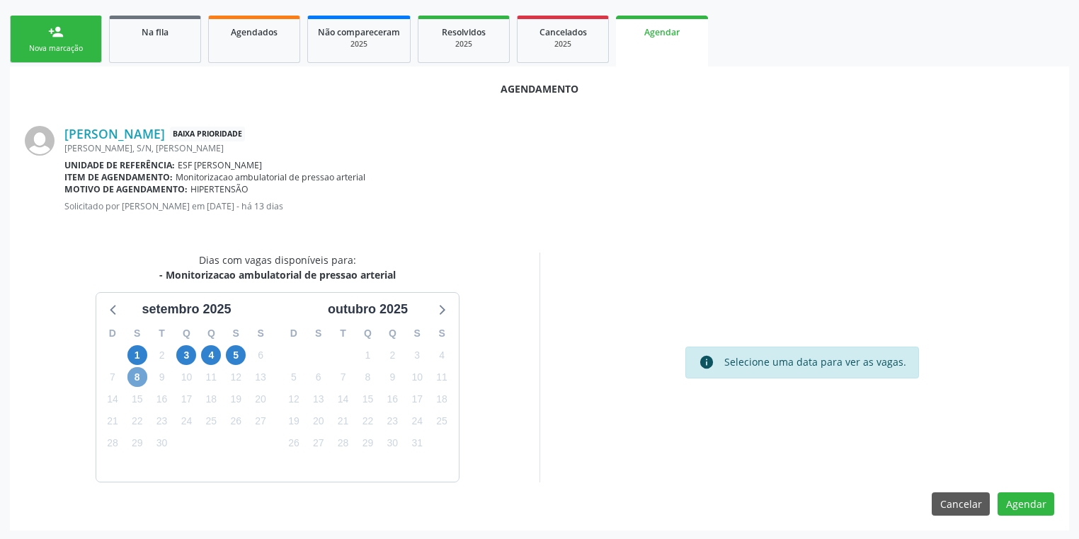
click at [127, 375] on span "8" at bounding box center [137, 377] width 20 height 20
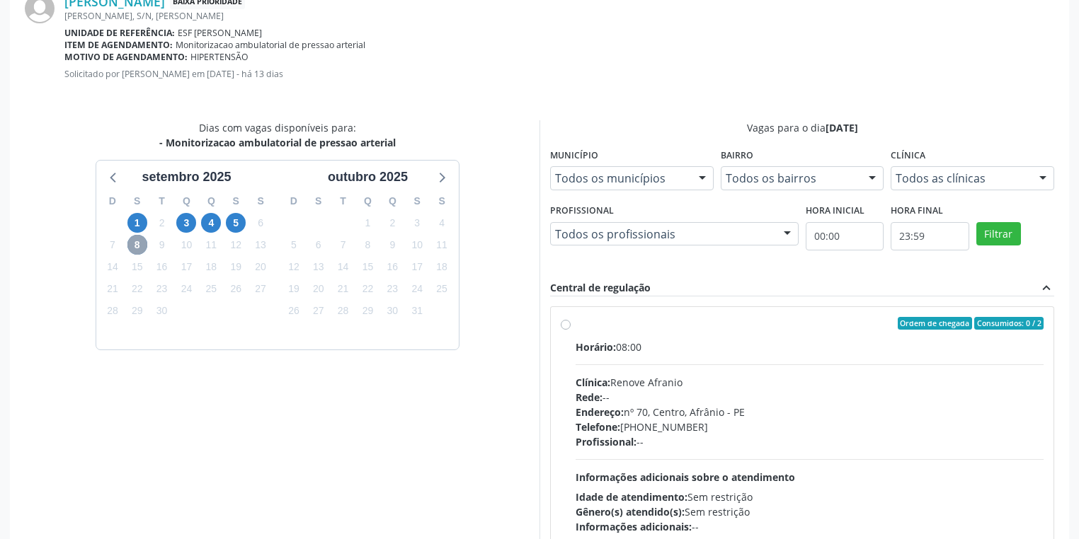
scroll to position [366, 0]
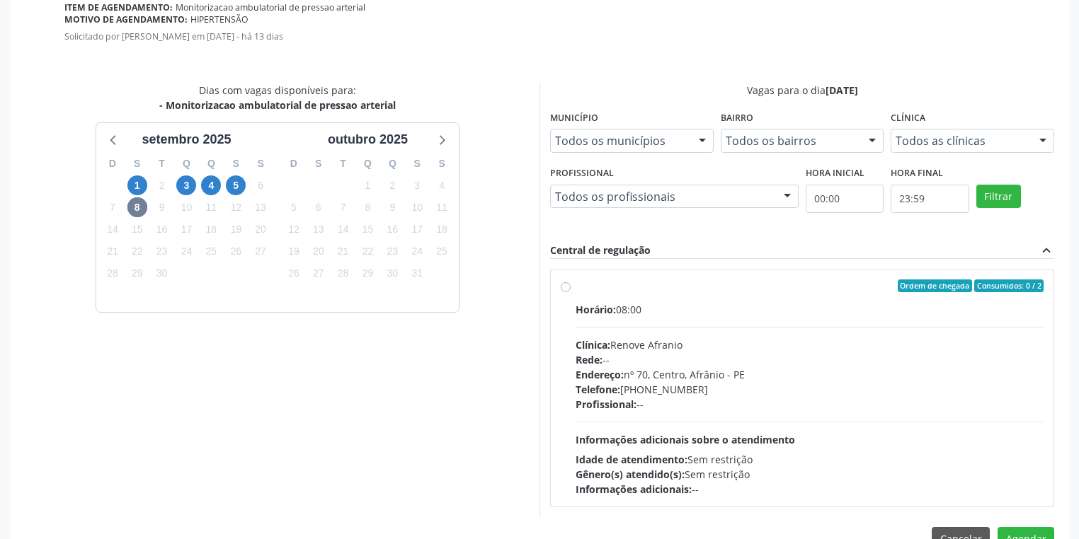
click at [660, 377] on div "Endereço: [STREET_ADDRESS]" at bounding box center [809, 374] width 468 height 15
click at [570, 292] on input "Ordem de chegada Consumidos: 0 / 2 Horário: 08:00 Clínica: Renove Afranio Rede:…" at bounding box center [566, 286] width 10 height 13
radio input "true"
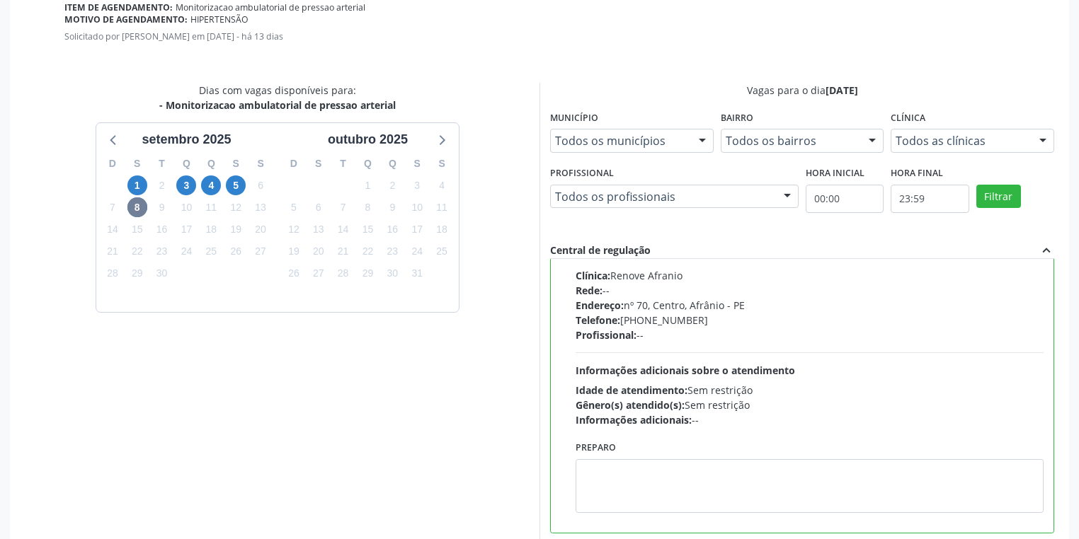
scroll to position [426, 0]
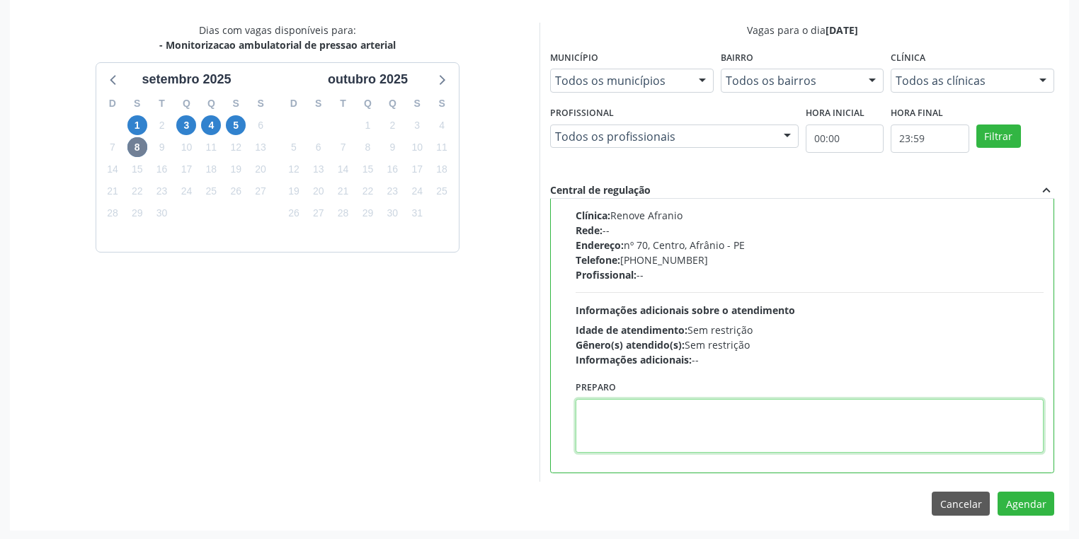
click at [629, 426] on textarea at bounding box center [809, 426] width 468 height 54
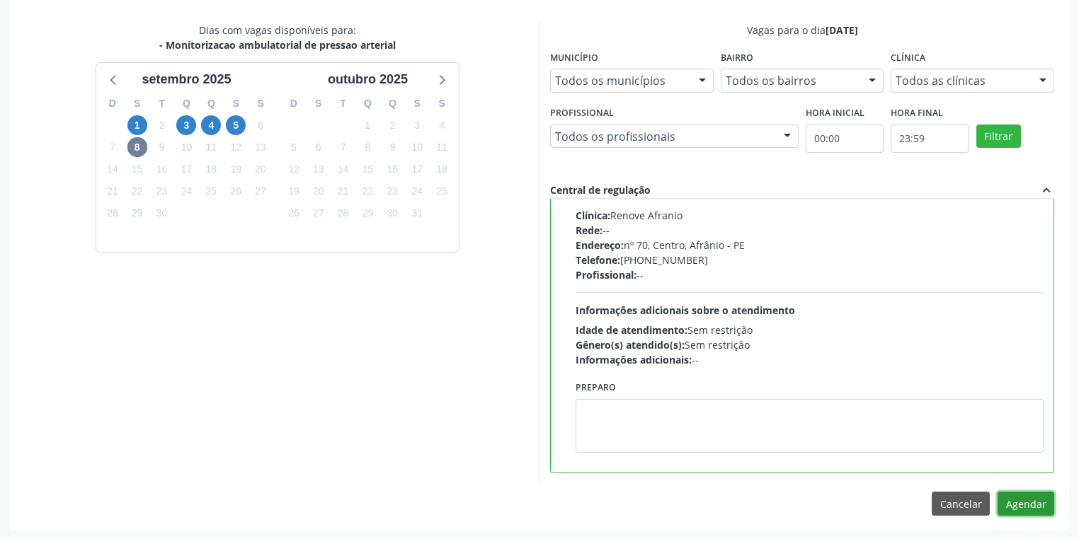
click at [1014, 503] on button "Agendar" at bounding box center [1025, 504] width 57 height 24
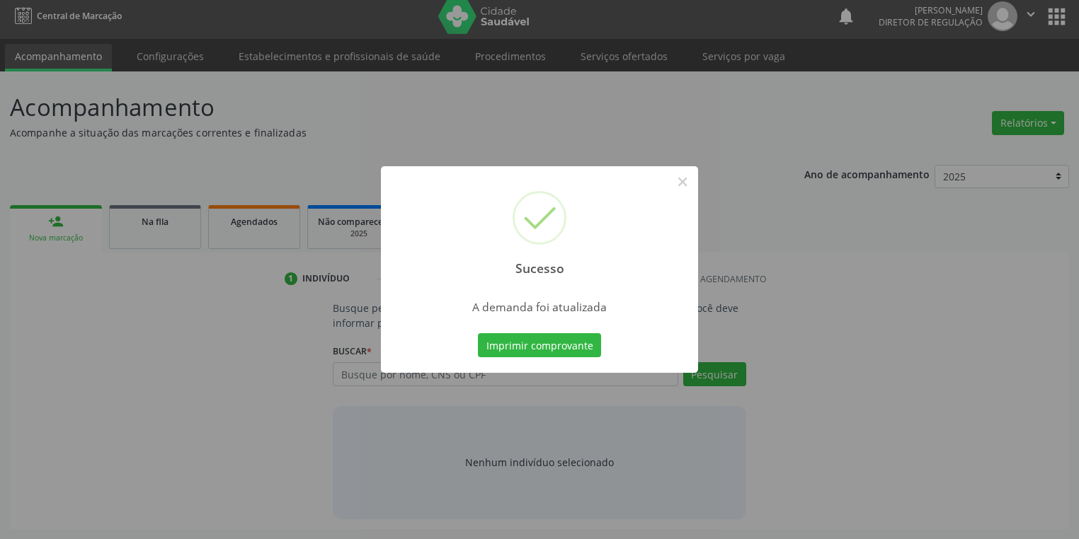
scroll to position [6, 0]
click at [529, 340] on button "Imprimir comprovante" at bounding box center [539, 345] width 123 height 24
